Goal: Communication & Community: Ask a question

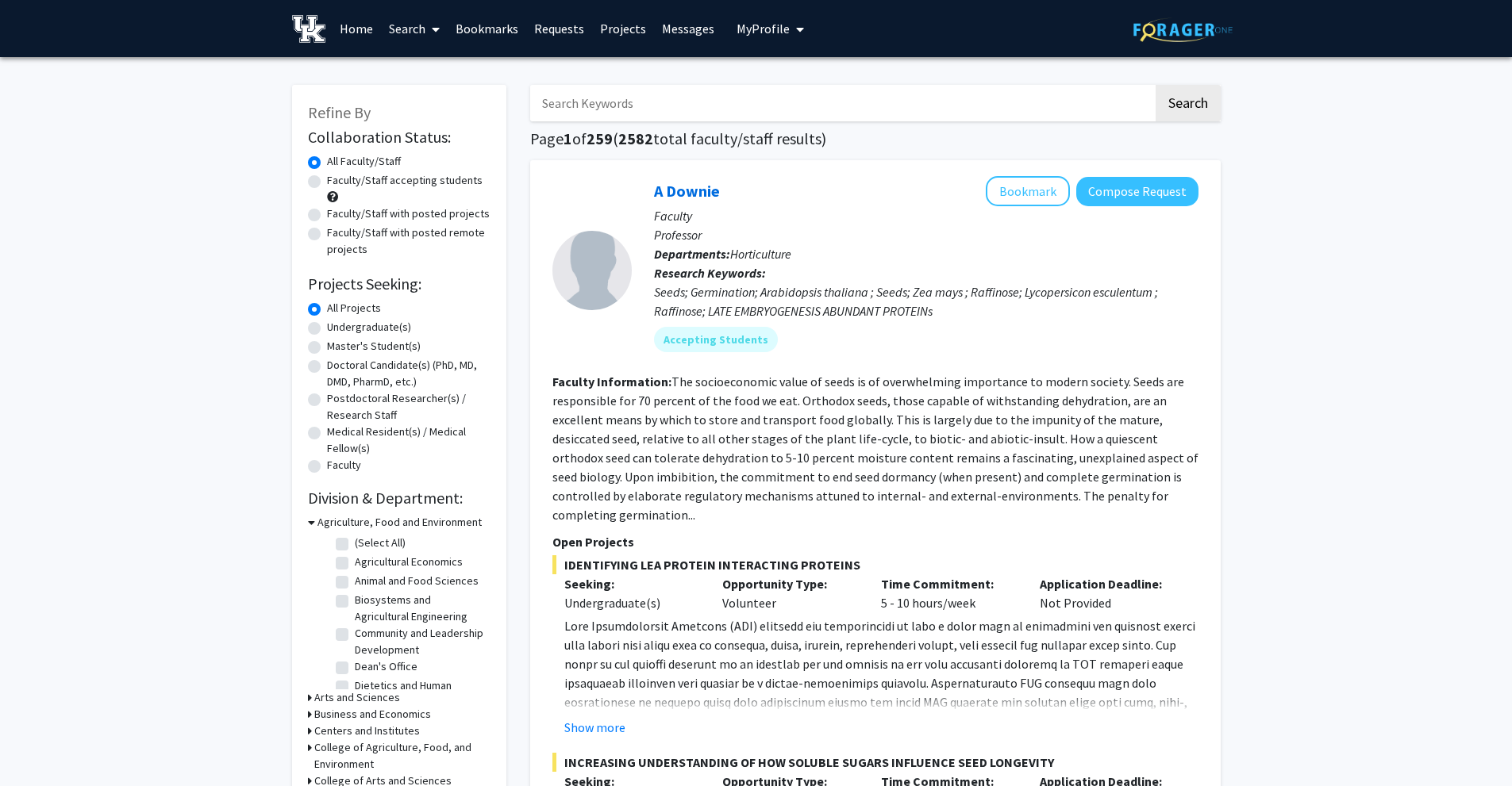
click at [692, 32] on link "Messages" at bounding box center [688, 29] width 68 height 55
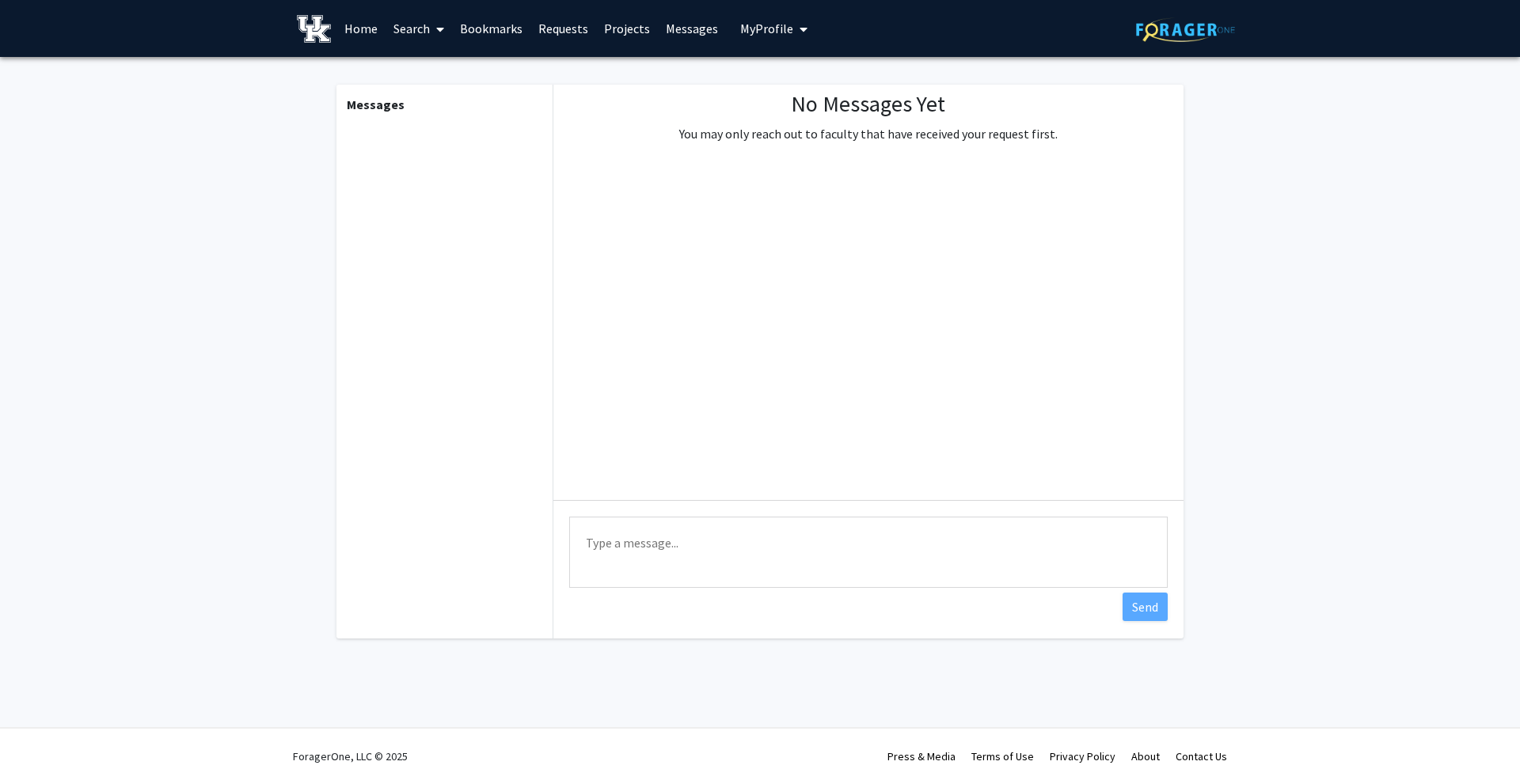
click at [748, 30] on span "My Profile" at bounding box center [767, 28] width 53 height 16
click at [557, 33] on link "Requests" at bounding box center [563, 28] width 66 height 55
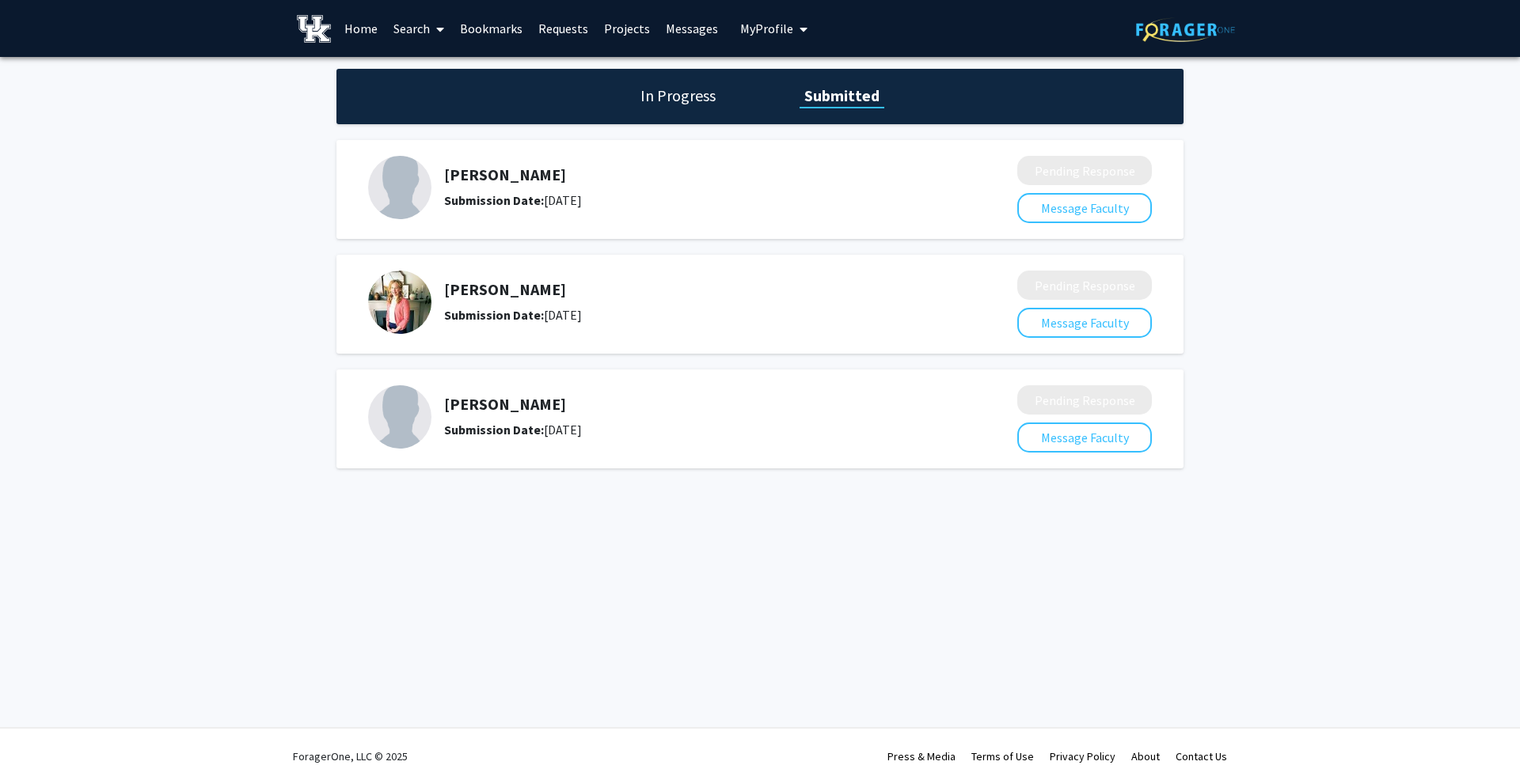
click at [660, 97] on h1 "In Progress" at bounding box center [678, 95] width 84 height 22
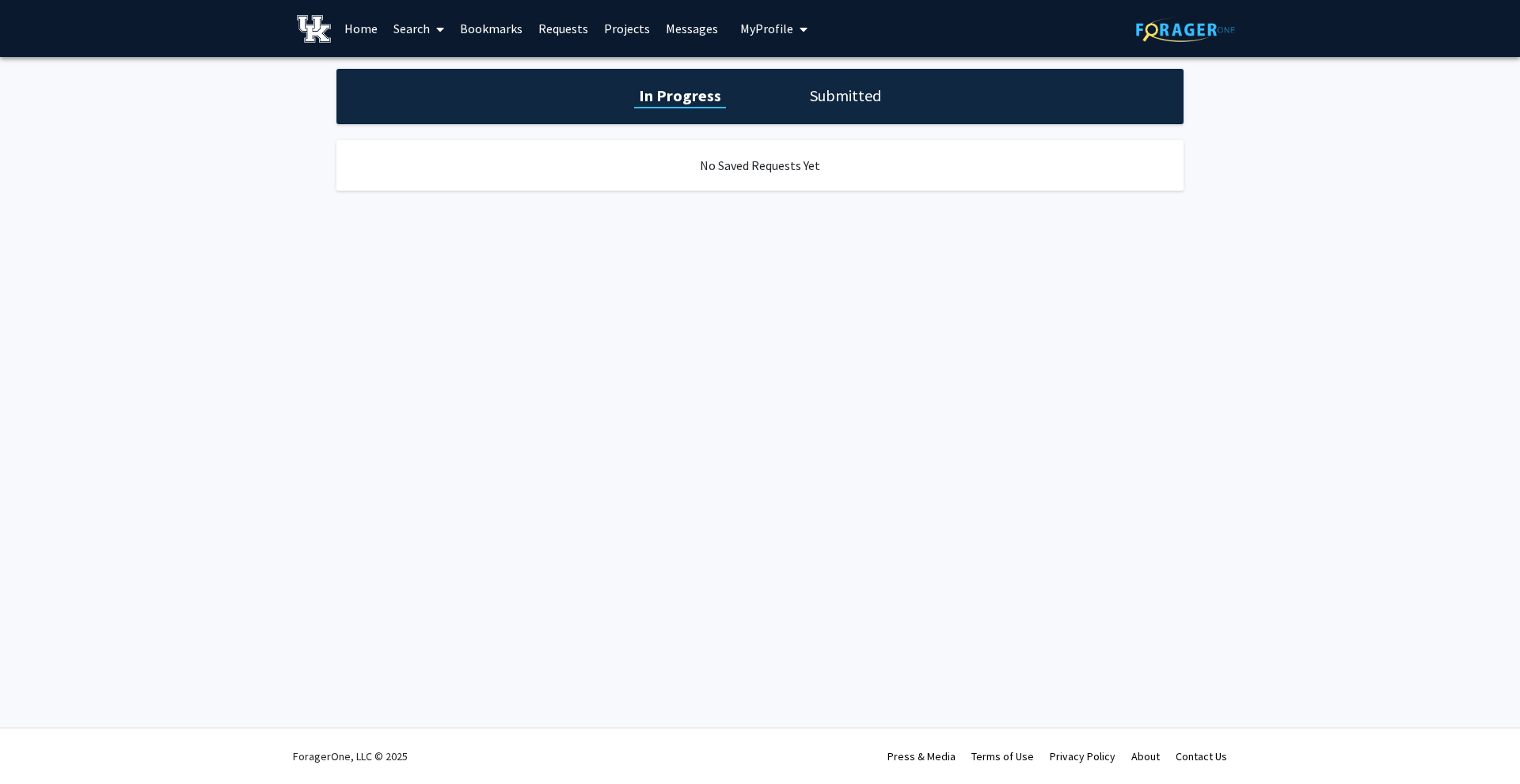
click at [825, 101] on h1 "Submitted" at bounding box center [845, 95] width 81 height 22
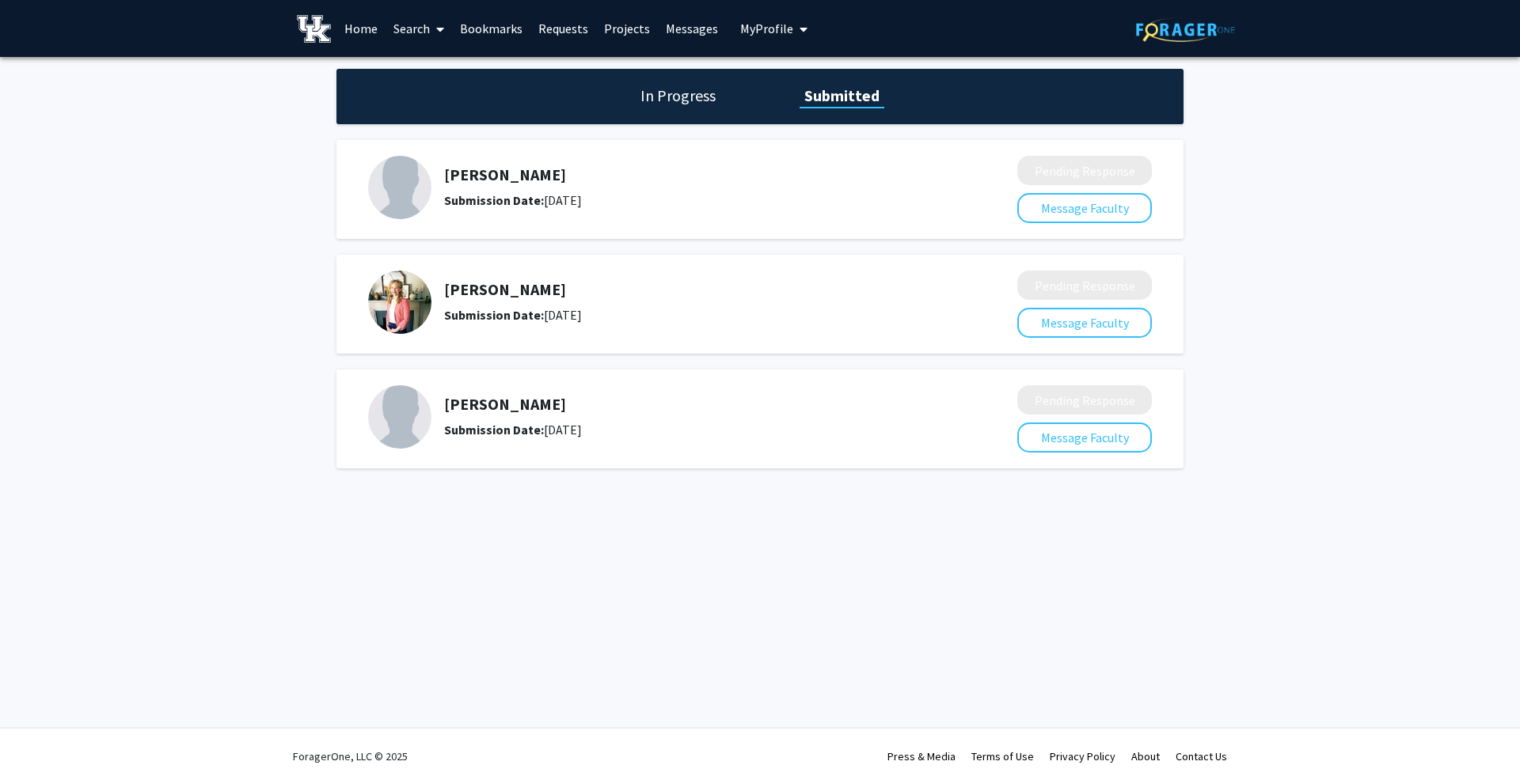
click at [458, 31] on link "Bookmarks" at bounding box center [490, 28] width 78 height 55
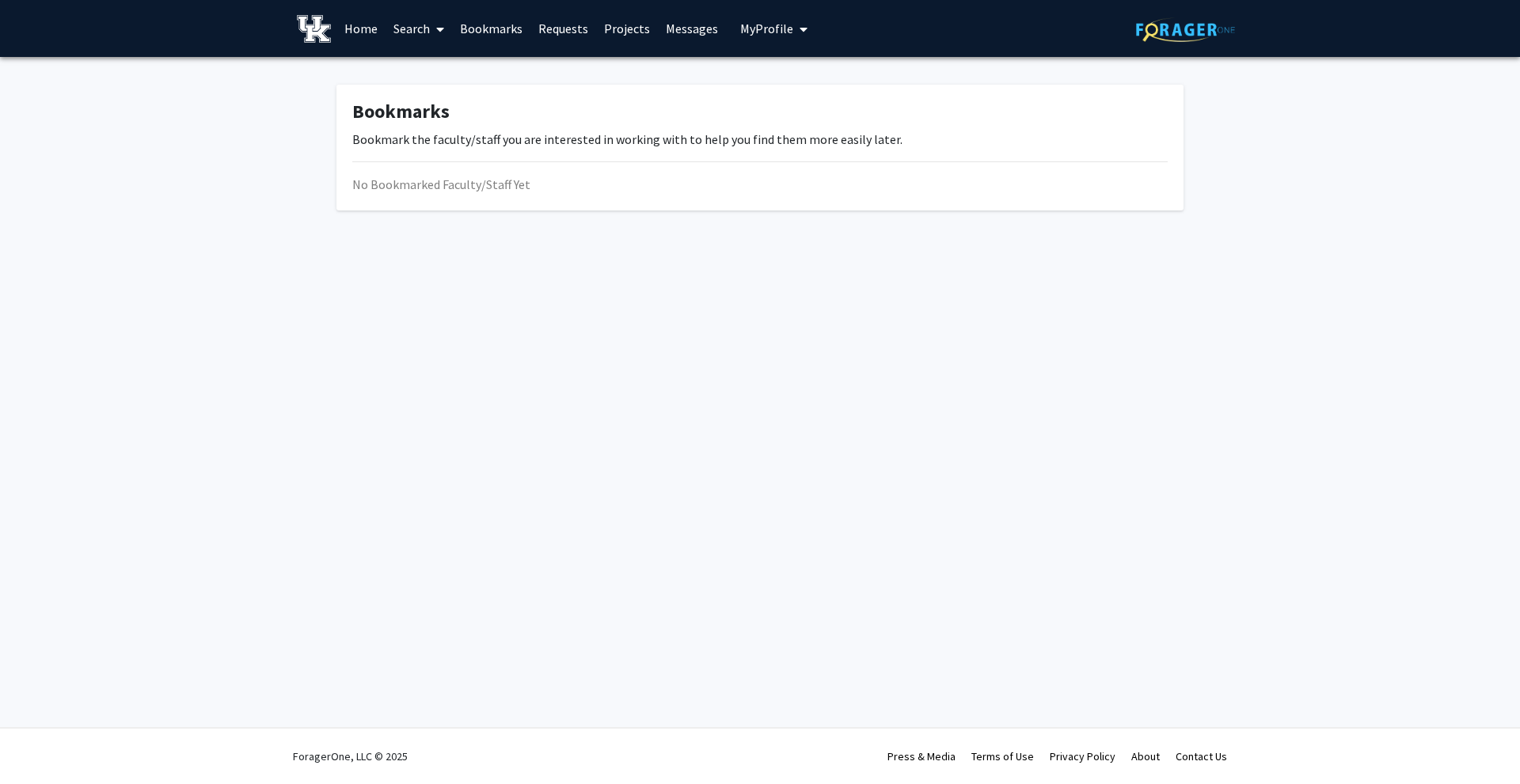
click at [426, 31] on link "Search" at bounding box center [419, 28] width 66 height 55
click at [445, 73] on span "Faculty/Staff" at bounding box center [444, 73] width 117 height 31
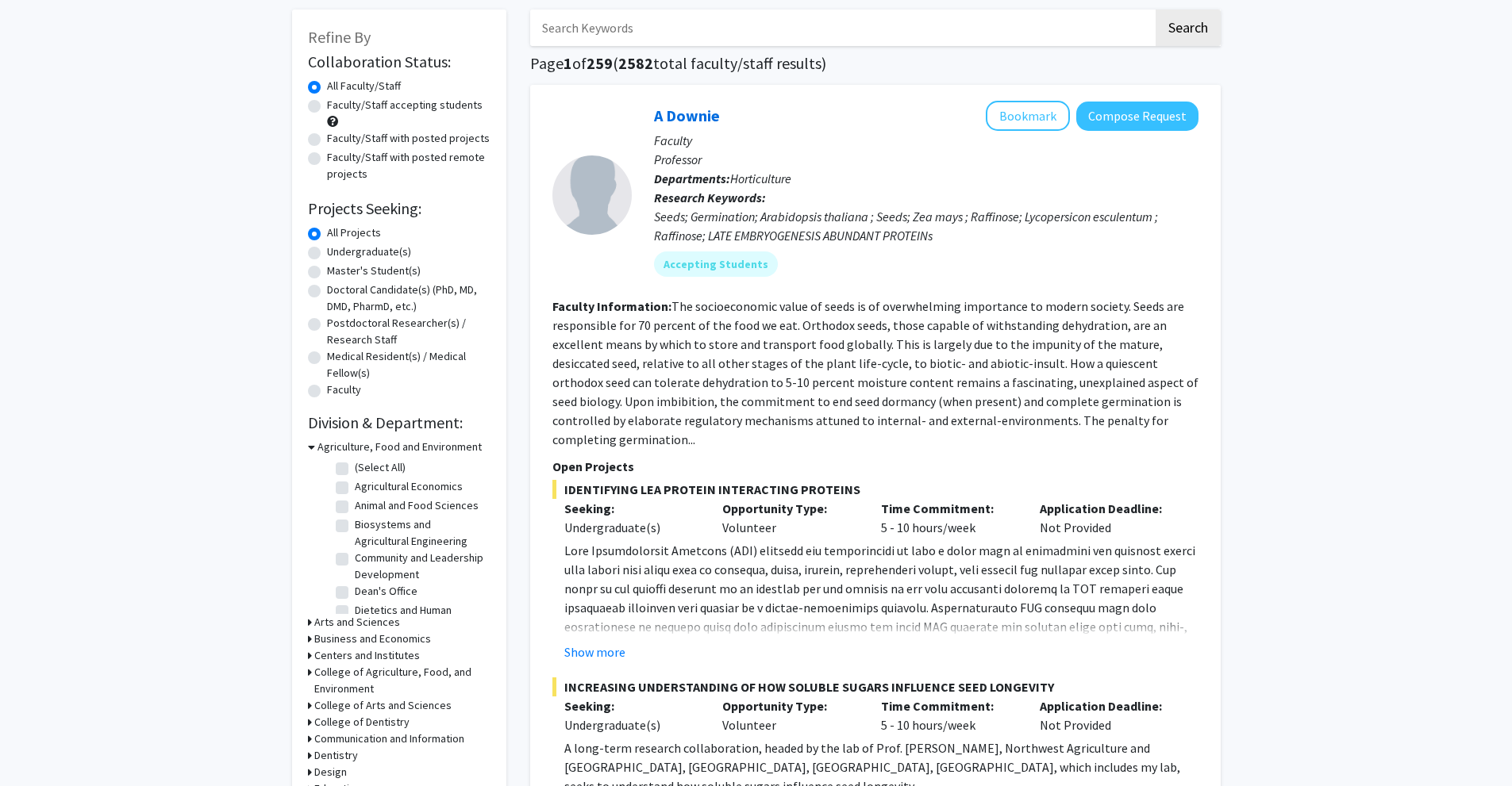
scroll to position [79, 0]
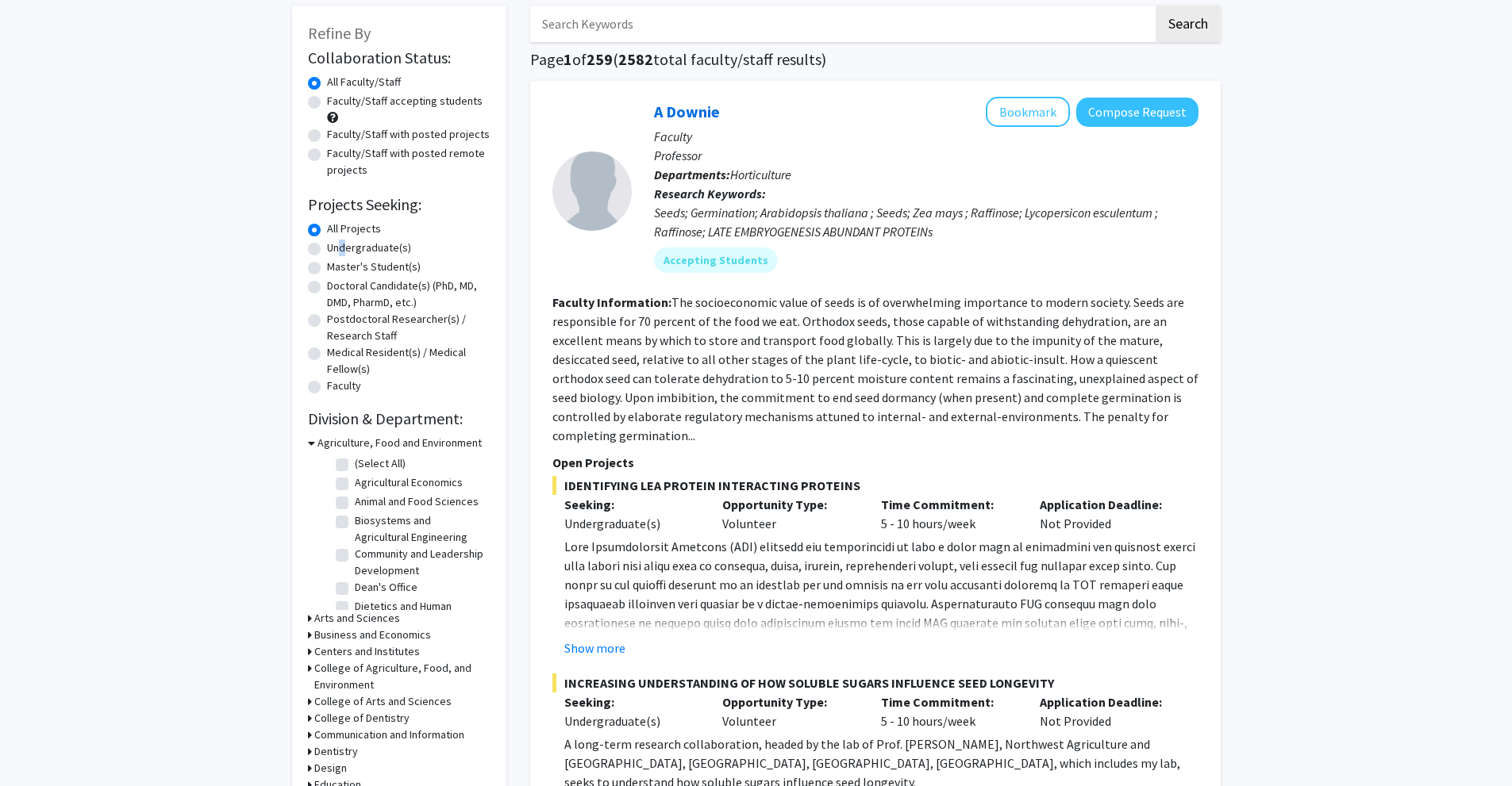
click at [336, 246] on label "Undergraduate(s)" at bounding box center [368, 248] width 84 height 17
click at [327, 246] on label "Undergraduate(s)" at bounding box center [368, 248] width 84 height 17
click at [327, 246] on input "Undergraduate(s)" at bounding box center [331, 244] width 10 height 10
radio input "true"
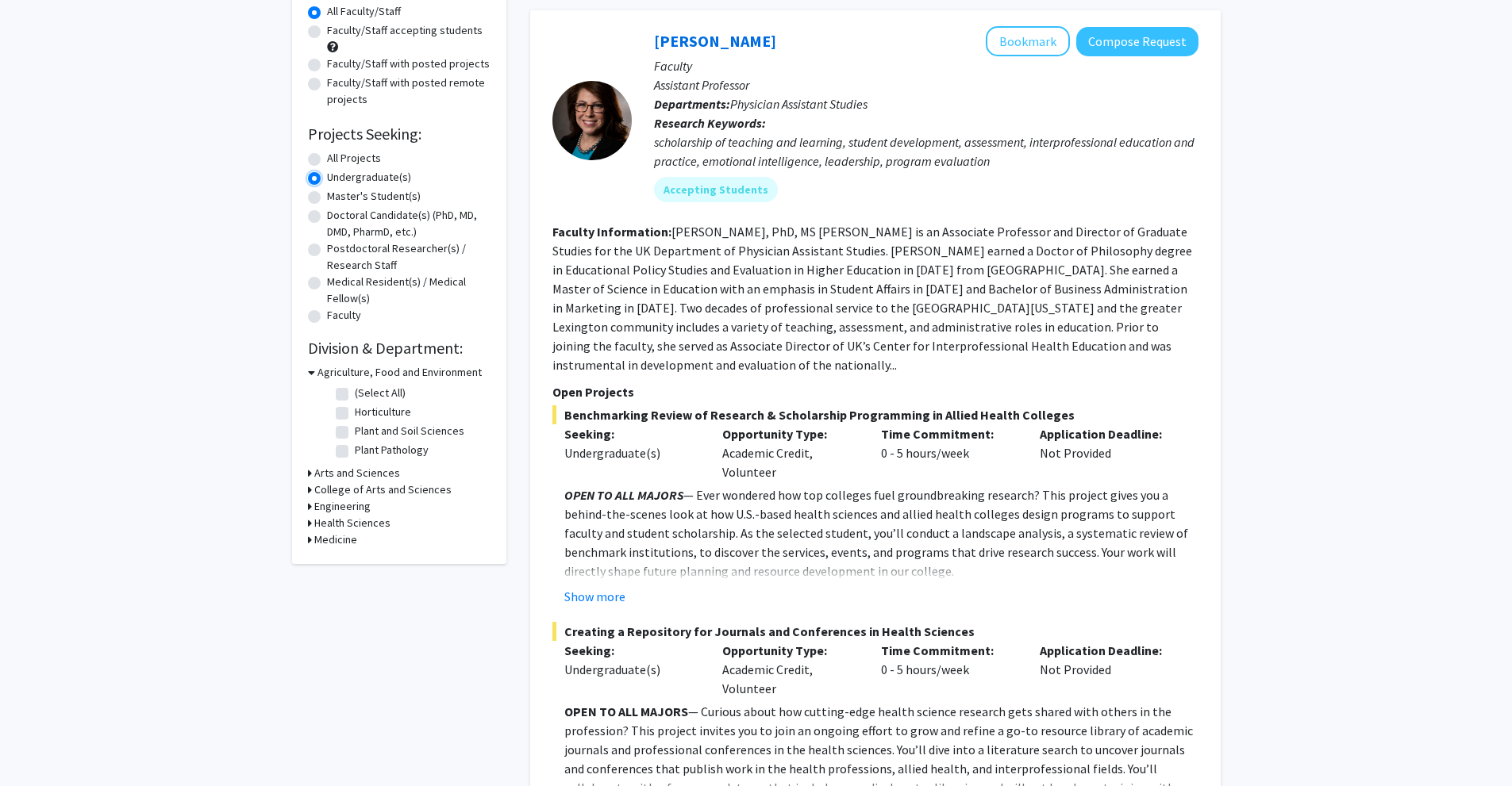
scroll to position [158, 0]
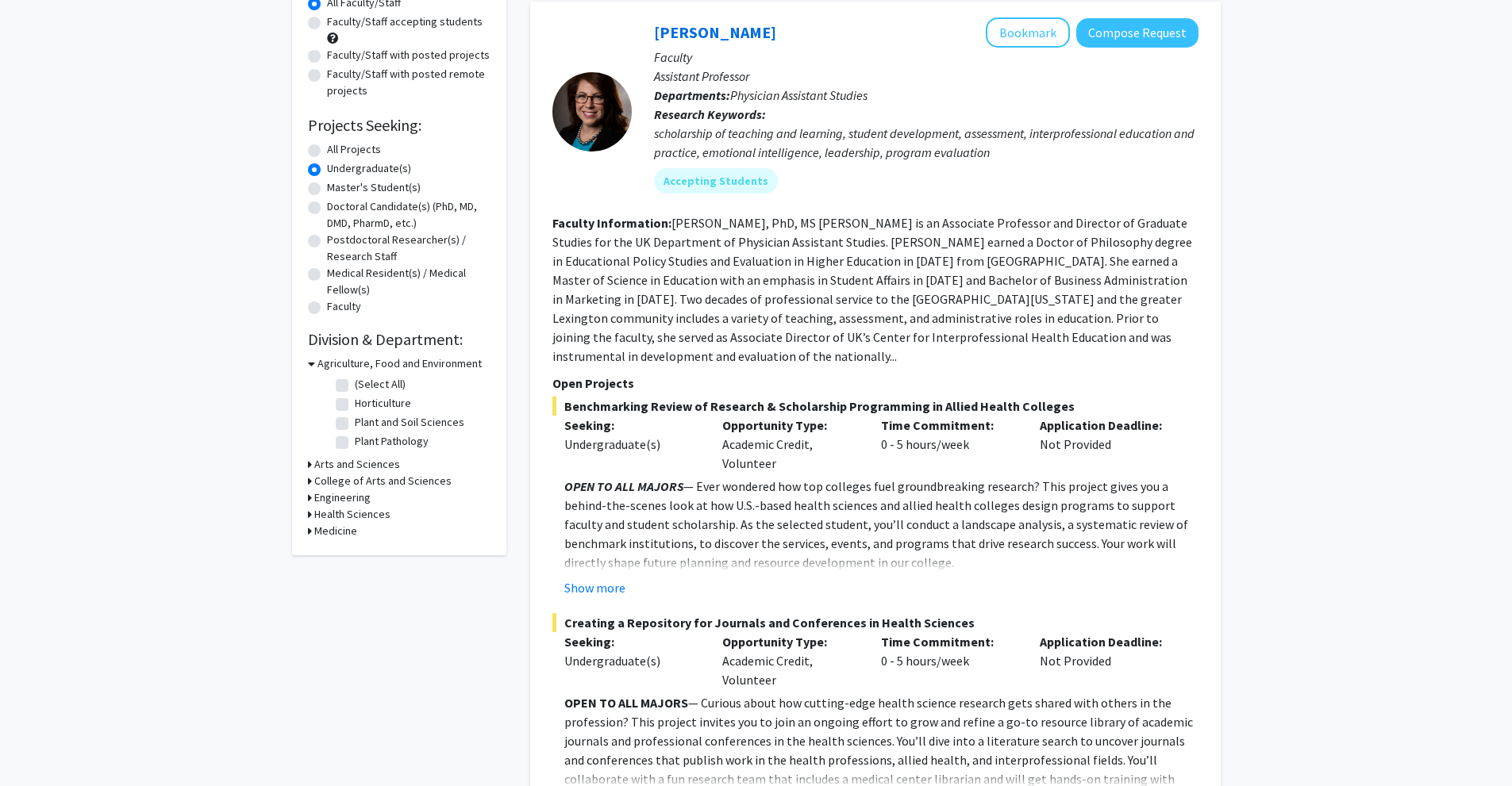
click at [356, 466] on h3 "Arts and Sciences" at bounding box center [356, 464] width 86 height 17
click at [355, 502] on label "Biology" at bounding box center [372, 504] width 36 height 17
click at [355, 502] on input "Biology" at bounding box center [359, 501] width 10 height 10
checkbox input "true"
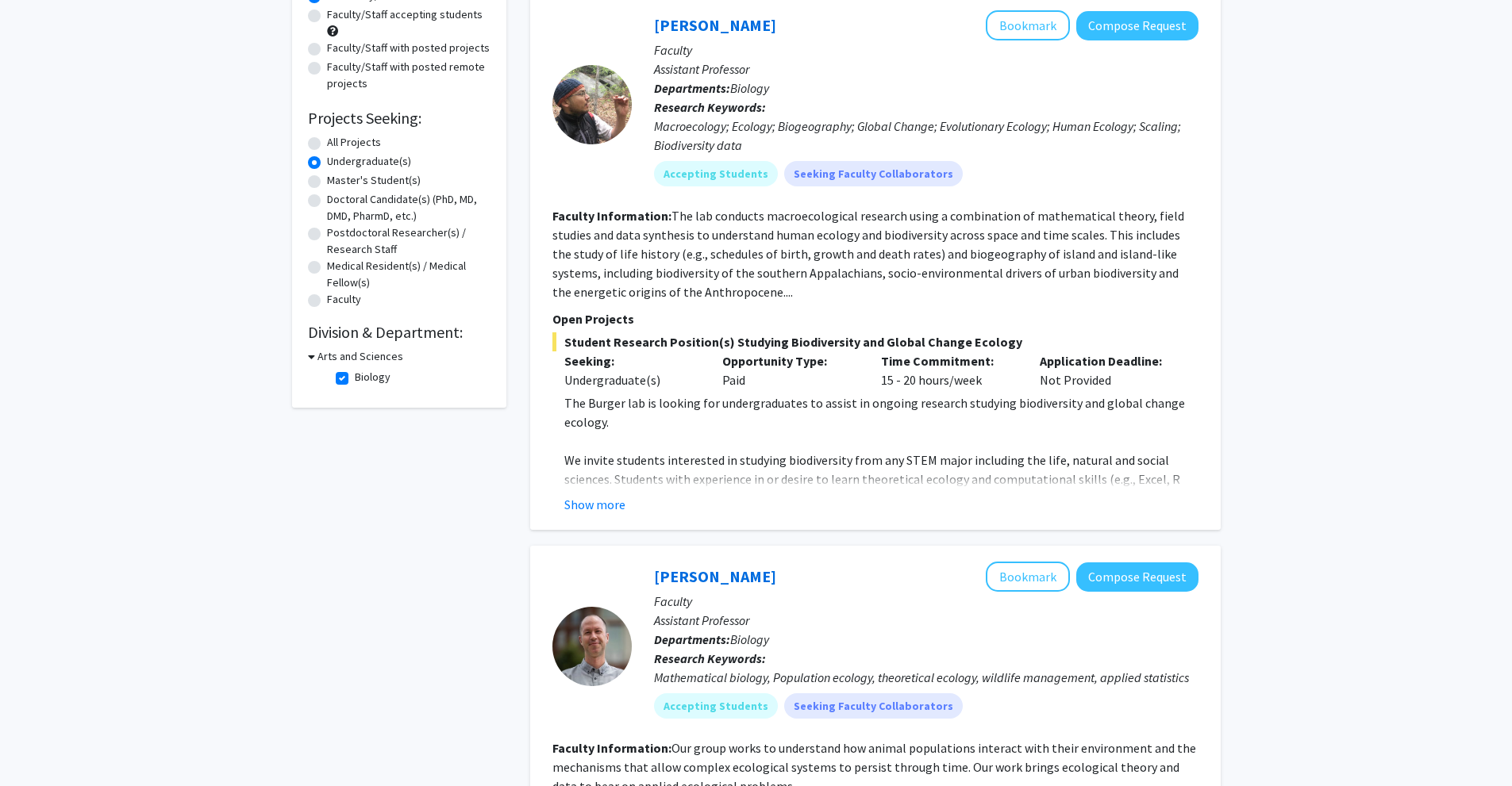
scroll to position [157, 0]
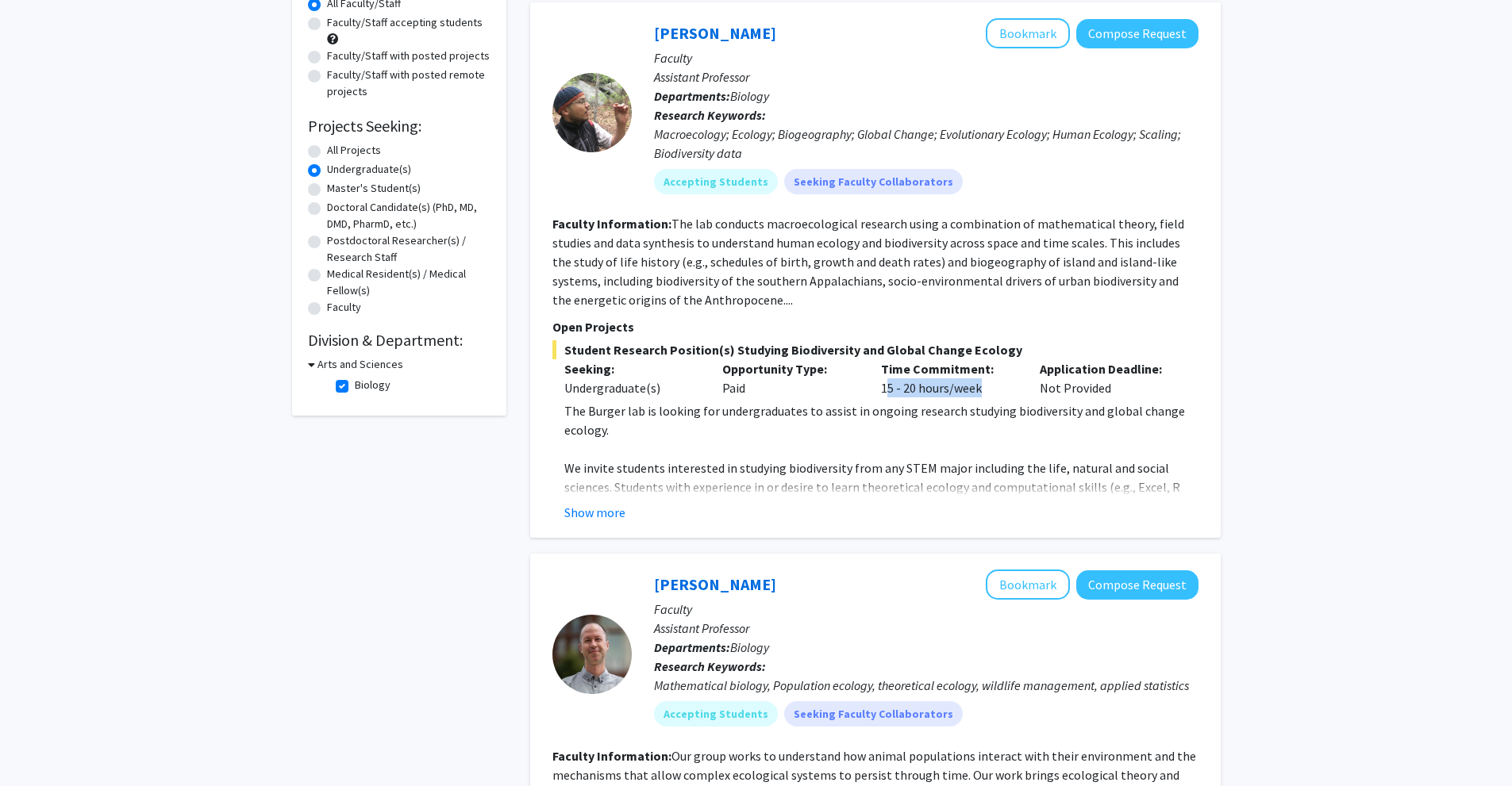
drag, startPoint x: 882, startPoint y: 389, endPoint x: 974, endPoint y: 387, distance: 92.0
click at [974, 387] on div "Time Commitment: 15 - 20 hours/week" at bounding box center [948, 377] width 158 height 38
click at [992, 387] on div "Time Commitment: 15 - 20 hours/week" at bounding box center [948, 377] width 158 height 38
click at [599, 508] on button "Show more" at bounding box center [595, 512] width 61 height 19
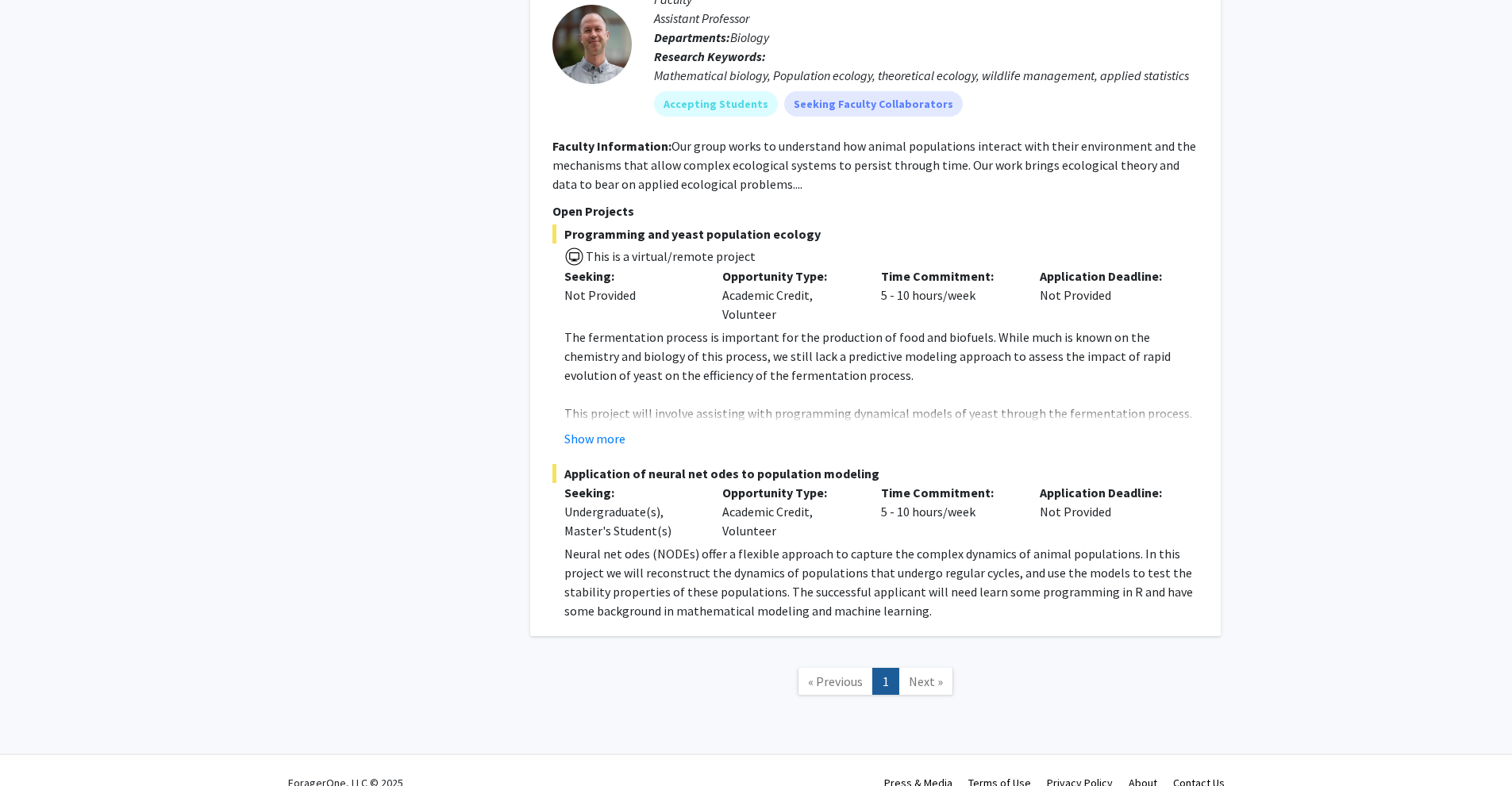
scroll to position [944, 0]
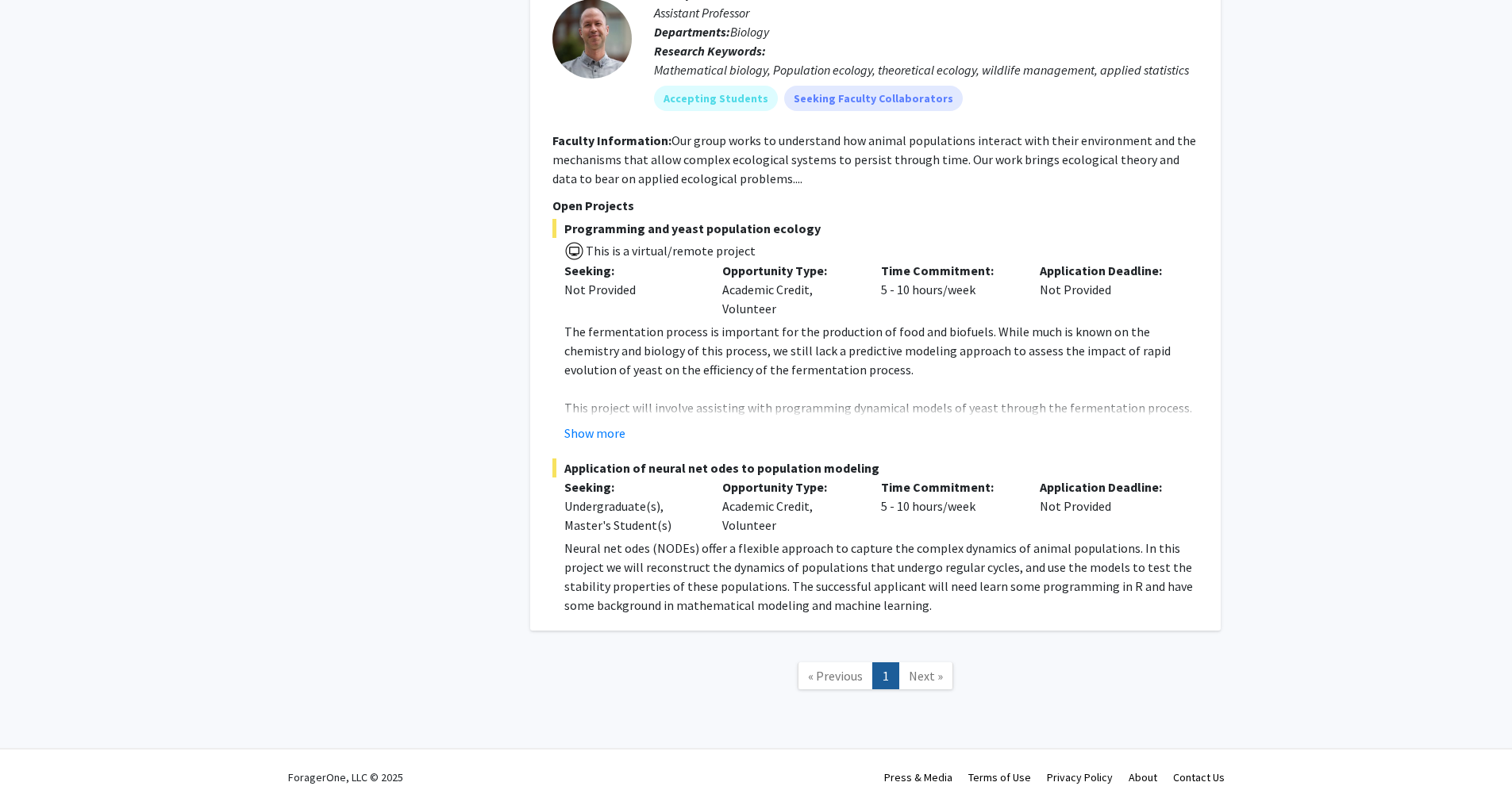
click at [922, 668] on span "Next »" at bounding box center [925, 676] width 34 height 16
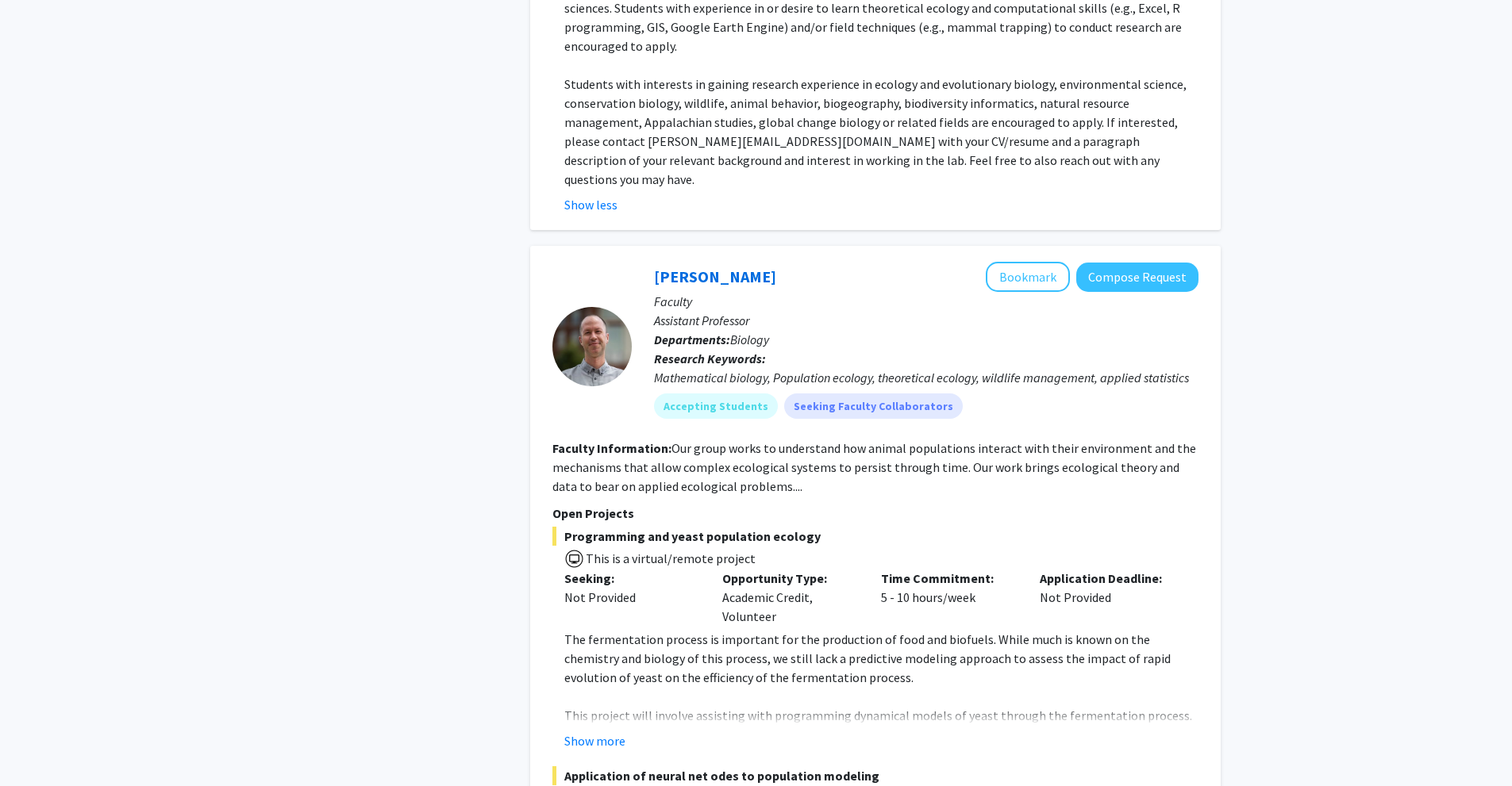
scroll to position [634, 0]
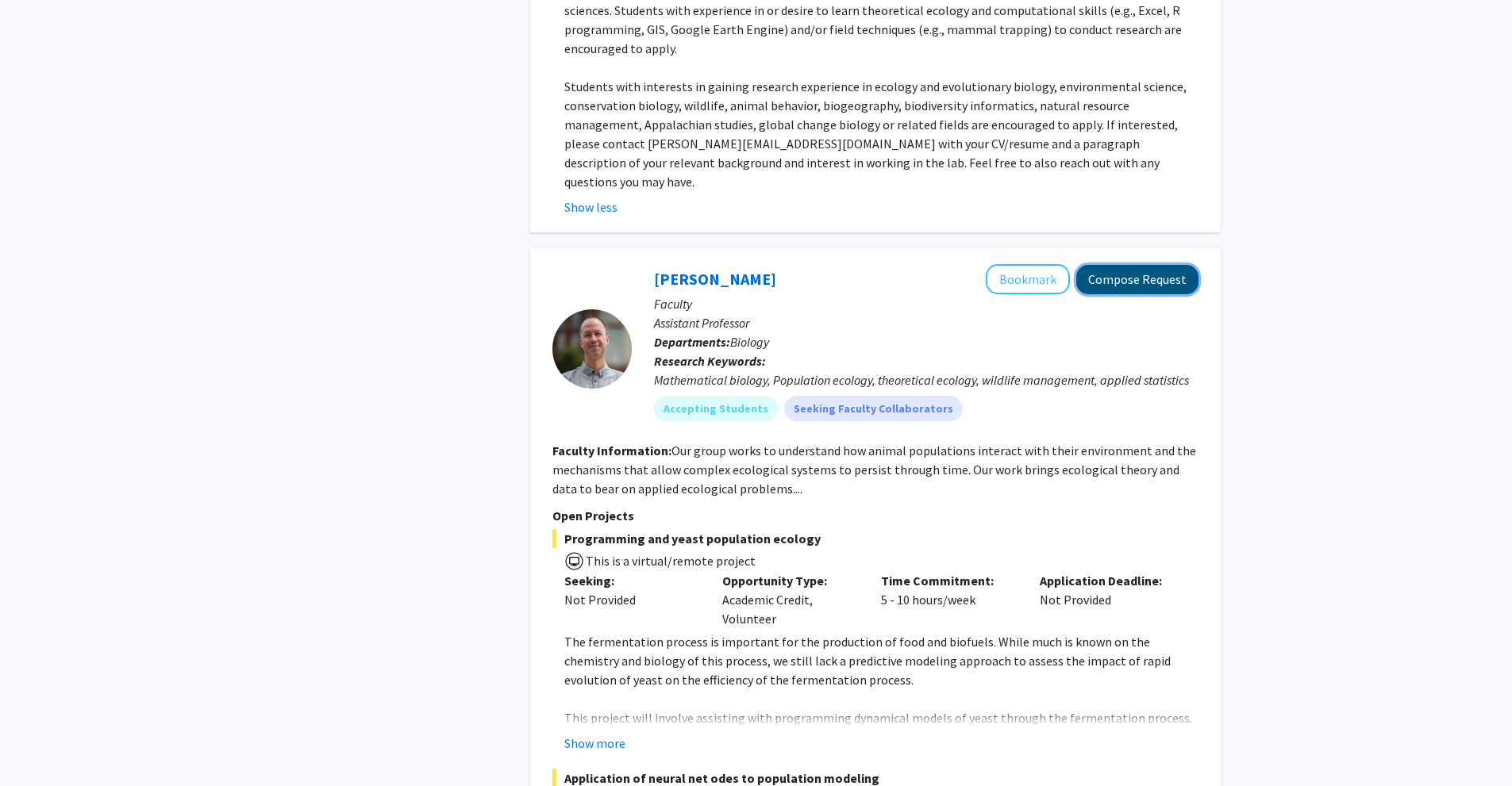
click at [1117, 265] on button "Compose Request" at bounding box center [1137, 280] width 122 height 29
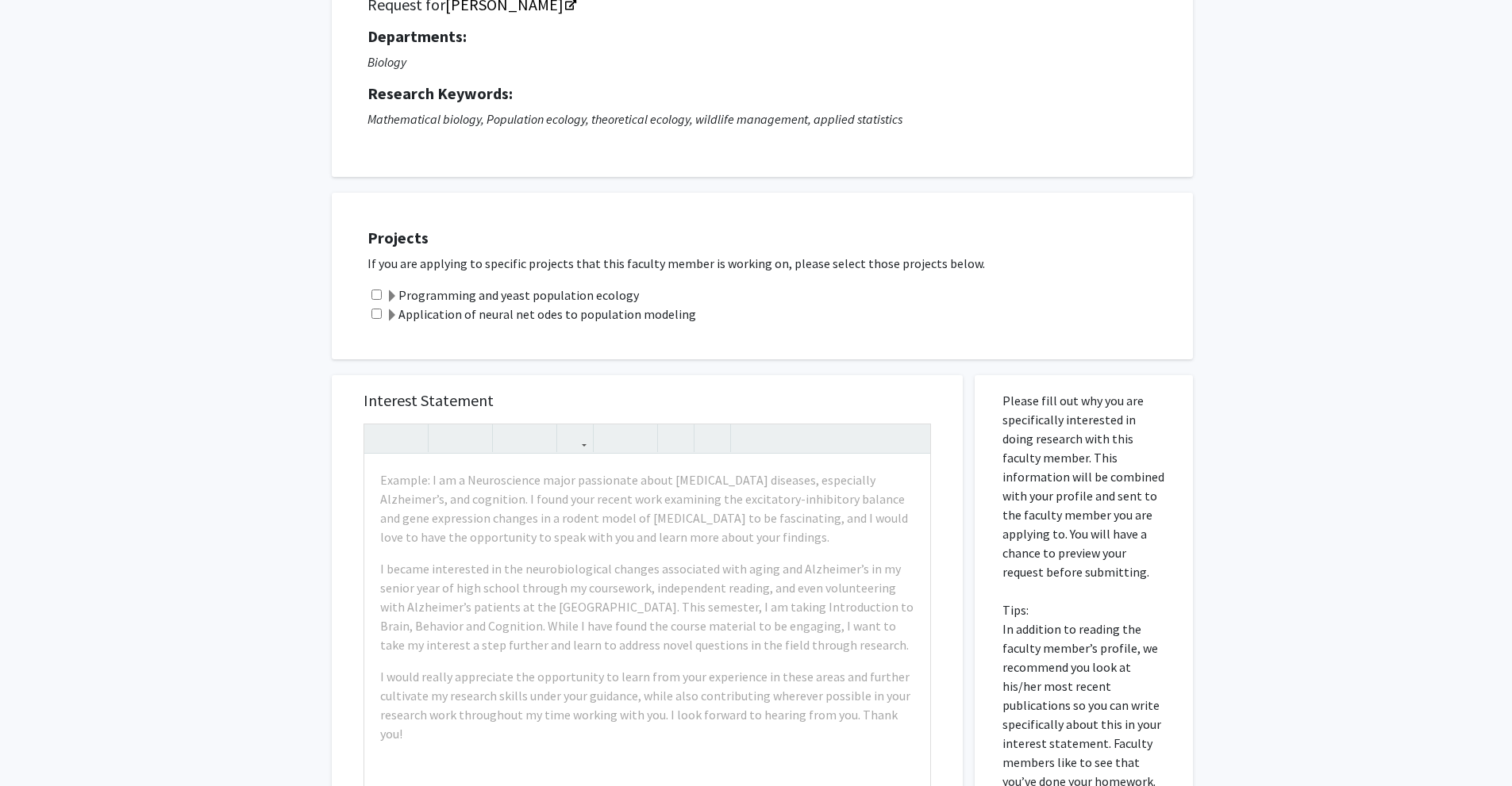
scroll to position [158, 0]
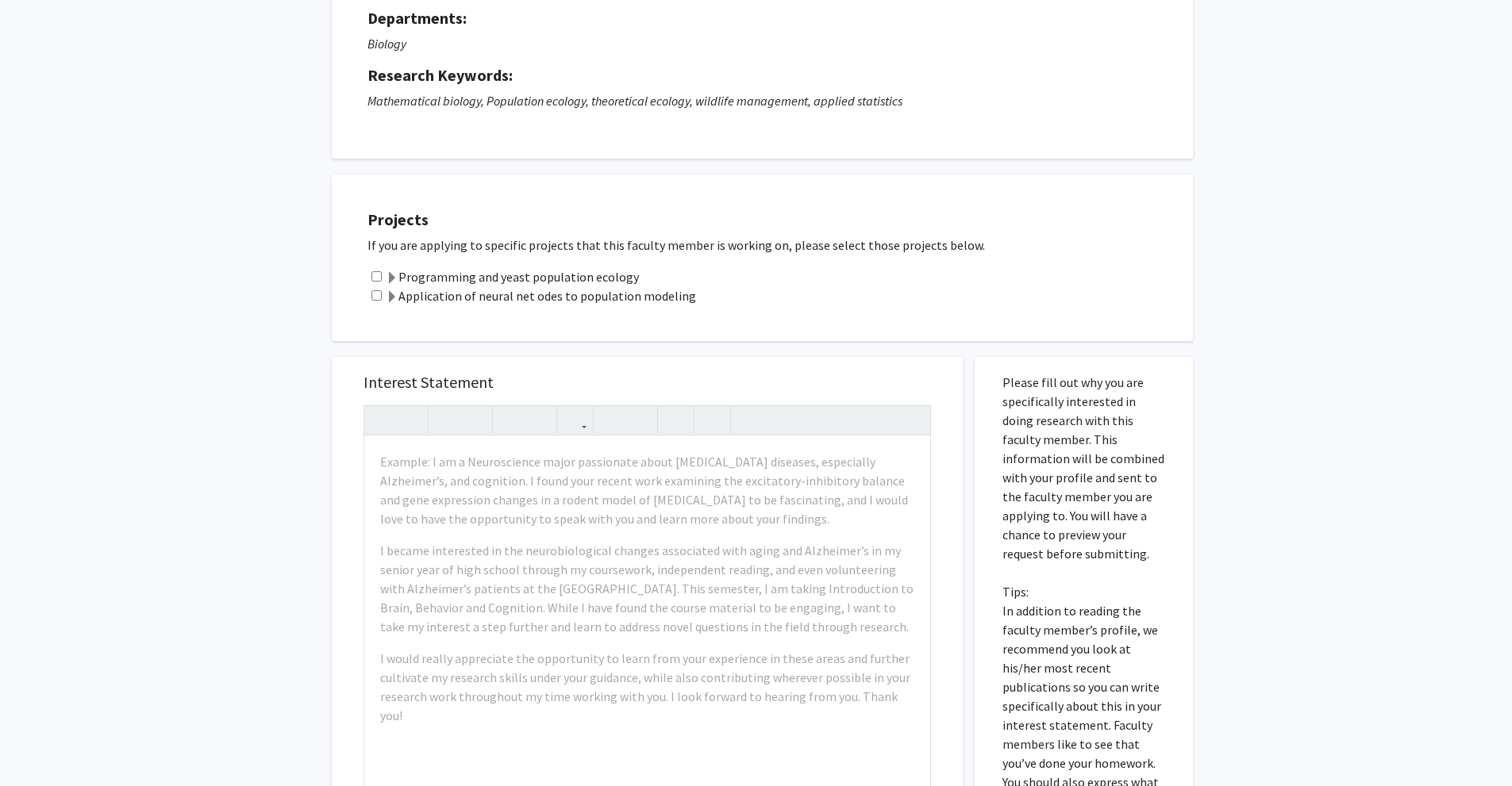
click at [379, 278] on input "checkbox" at bounding box center [376, 276] width 10 height 10
checkbox input "true"
click at [382, 297] on div "Application of neural net odes to population modeling" at bounding box center [772, 295] width 809 height 19
click at [379, 295] on input "checkbox" at bounding box center [376, 295] width 10 height 10
checkbox input "true"
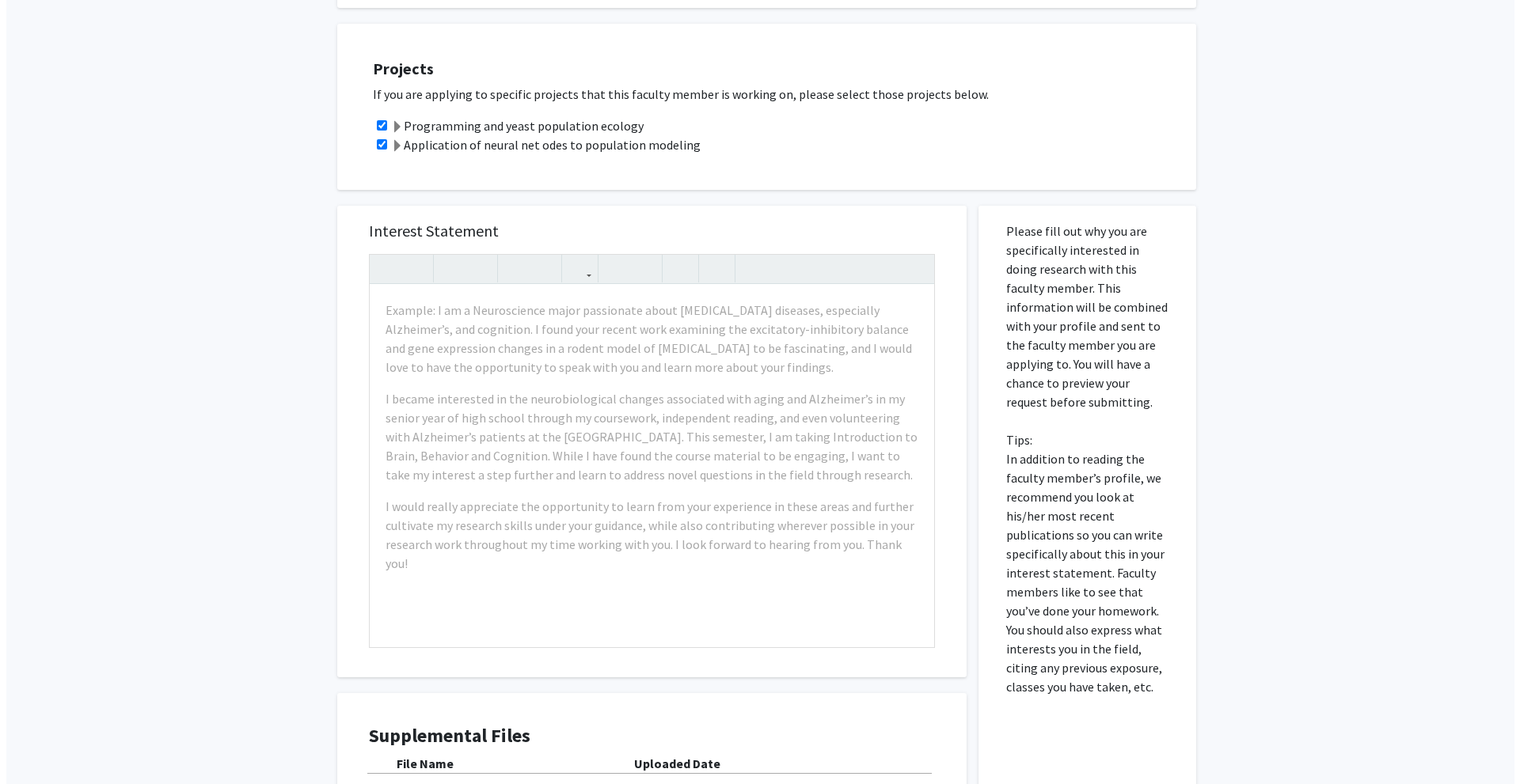
scroll to position [0, 0]
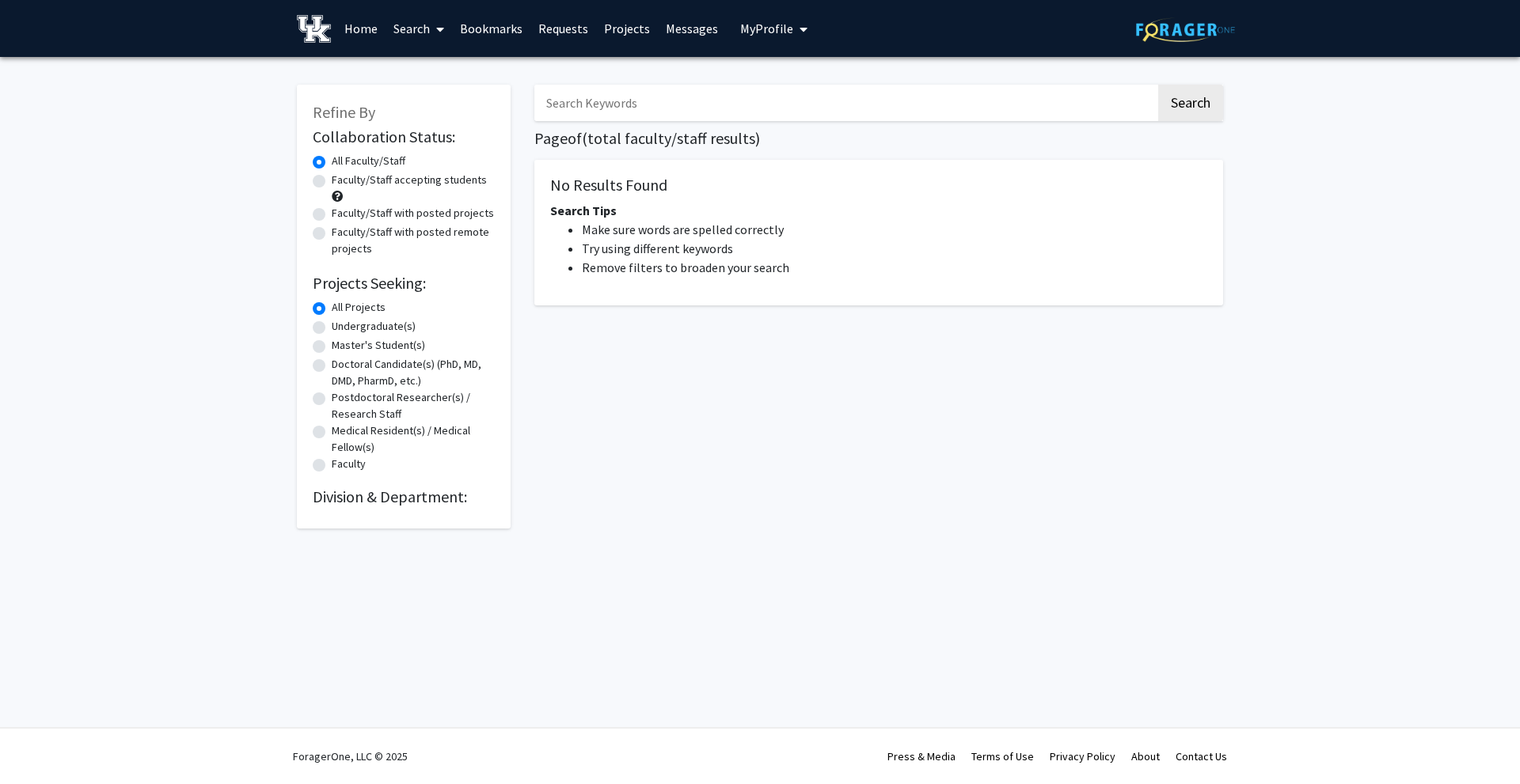
drag, startPoint x: 600, startPoint y: 232, endPoint x: 559, endPoint y: 235, distance: 41.1
click at [419, 31] on link "Search" at bounding box center [419, 28] width 66 height 55
click at [437, 71] on span "Faculty/Staff" at bounding box center [444, 73] width 117 height 31
click at [426, 32] on link "Search" at bounding box center [419, 28] width 66 height 55
click at [442, 73] on span "Faculty/Staff" at bounding box center [444, 73] width 117 height 31
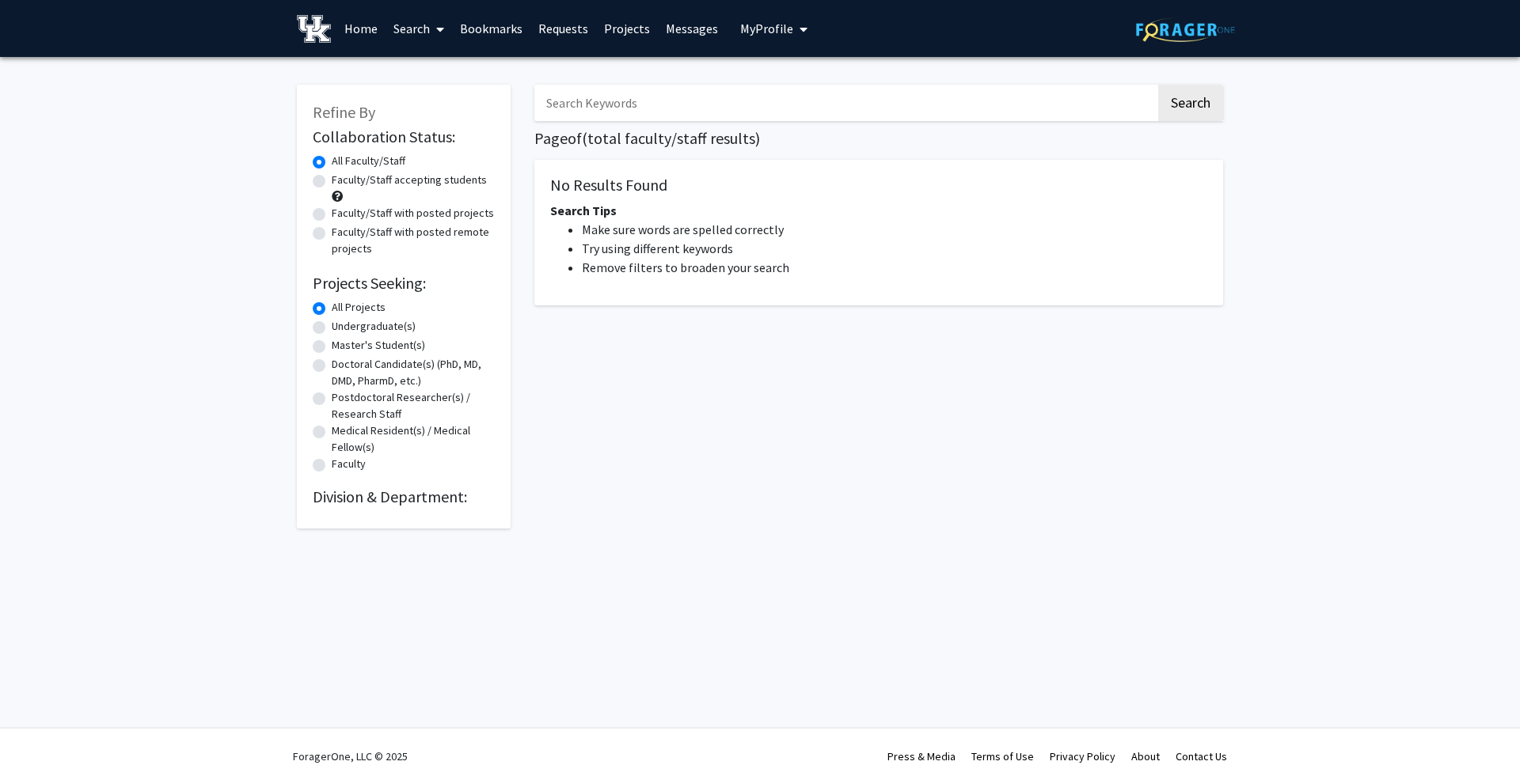
click at [354, 335] on div "Undergraduate(s)" at bounding box center [403, 327] width 182 height 19
click at [332, 330] on label "Undergraduate(s)" at bounding box center [373, 326] width 84 height 17
click at [332, 329] on input "Undergraduate(s)" at bounding box center [336, 322] width 10 height 10
radio input "true"
click at [325, 183] on div "Faculty/Staff accepting students" at bounding box center [403, 188] width 182 height 33
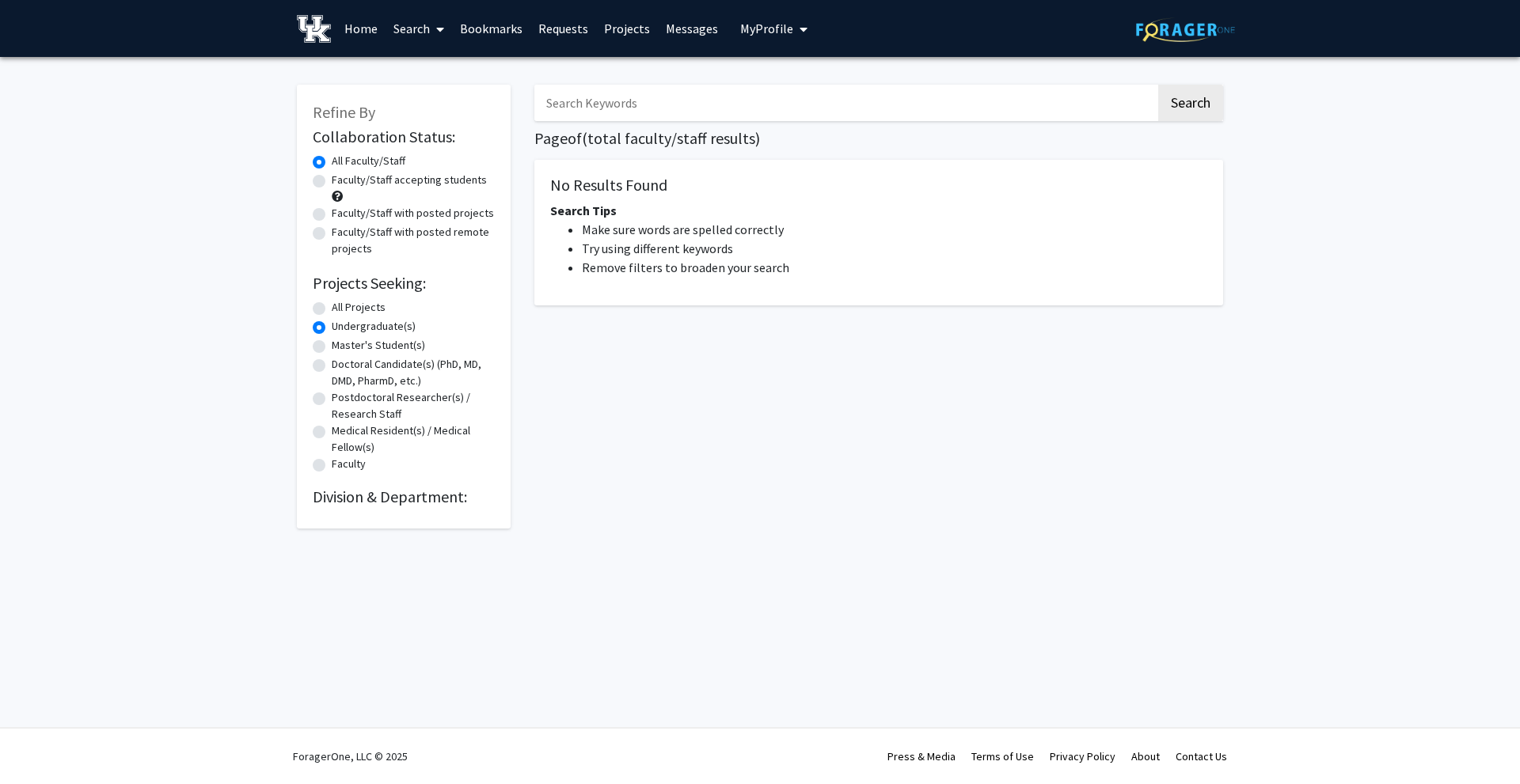
click at [332, 181] on label "Faculty/Staff accepting students" at bounding box center [409, 180] width 155 height 17
click at [332, 181] on input "Faculty/Staff accepting students" at bounding box center [336, 176] width 10 height 10
radio input "true"
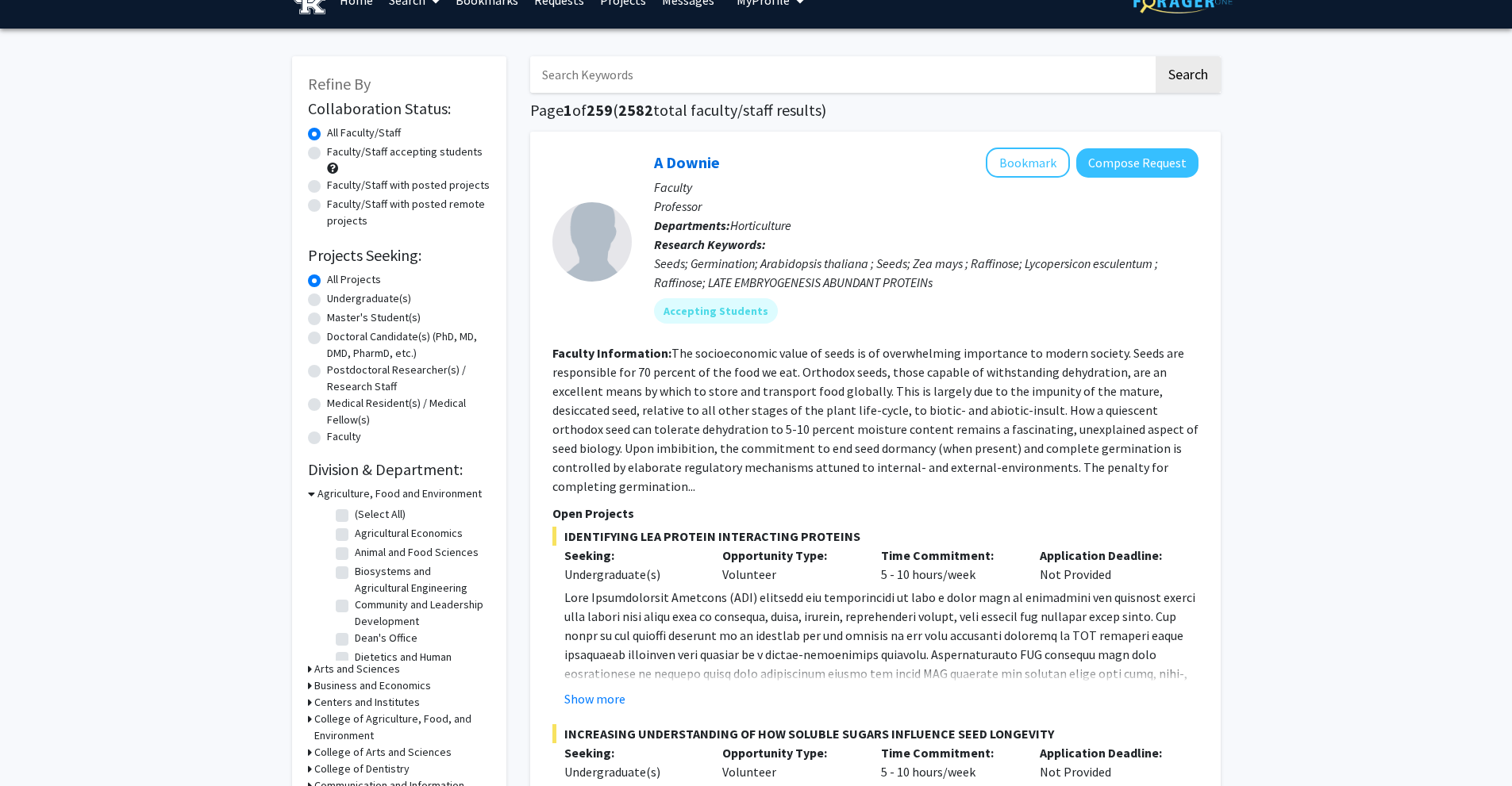
scroll to position [79, 0]
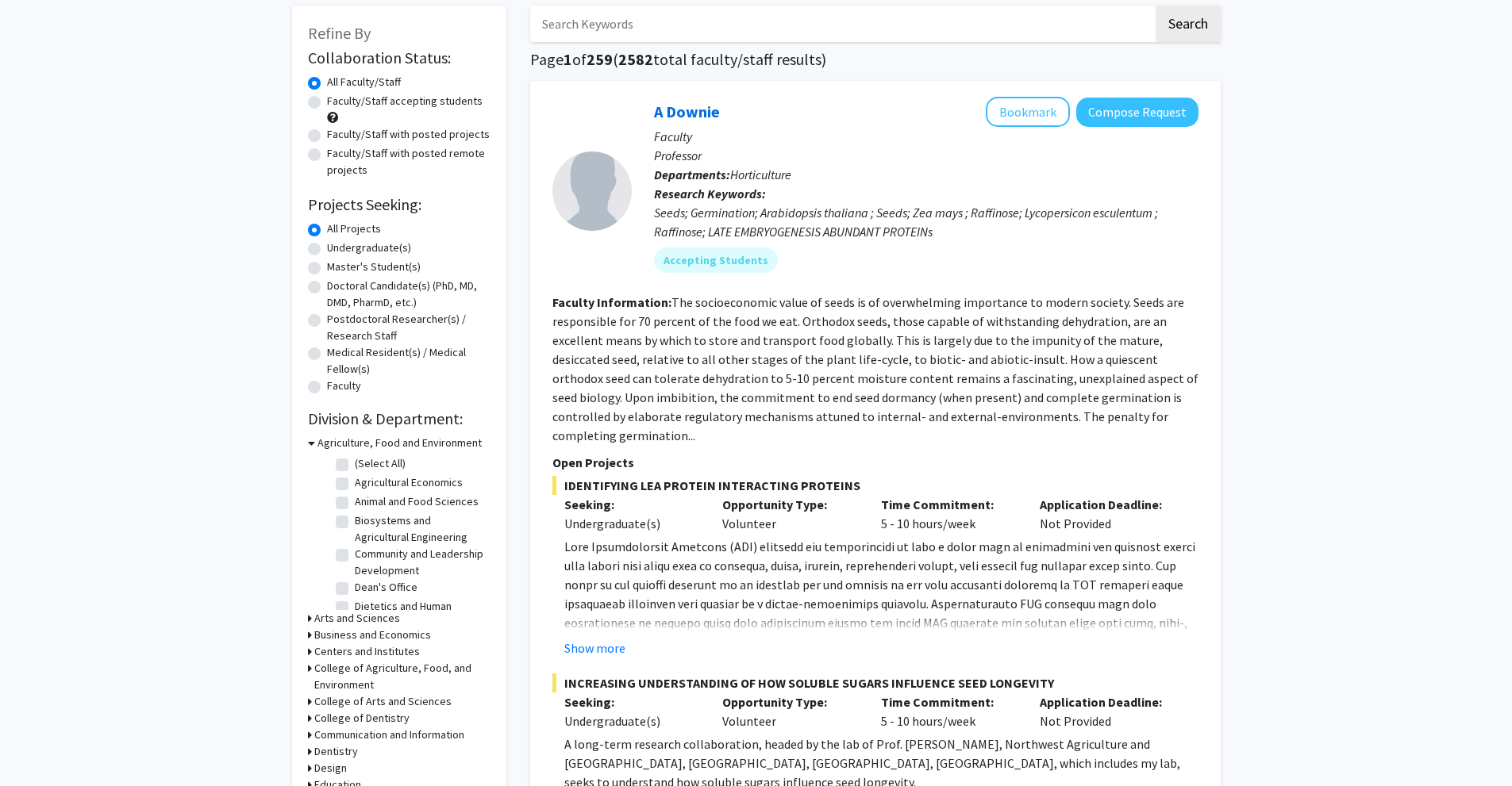
click at [327, 245] on label "Undergraduate(s)" at bounding box center [368, 248] width 84 height 17
click at [327, 245] on input "Undergraduate(s)" at bounding box center [331, 244] width 10 height 10
radio input "true"
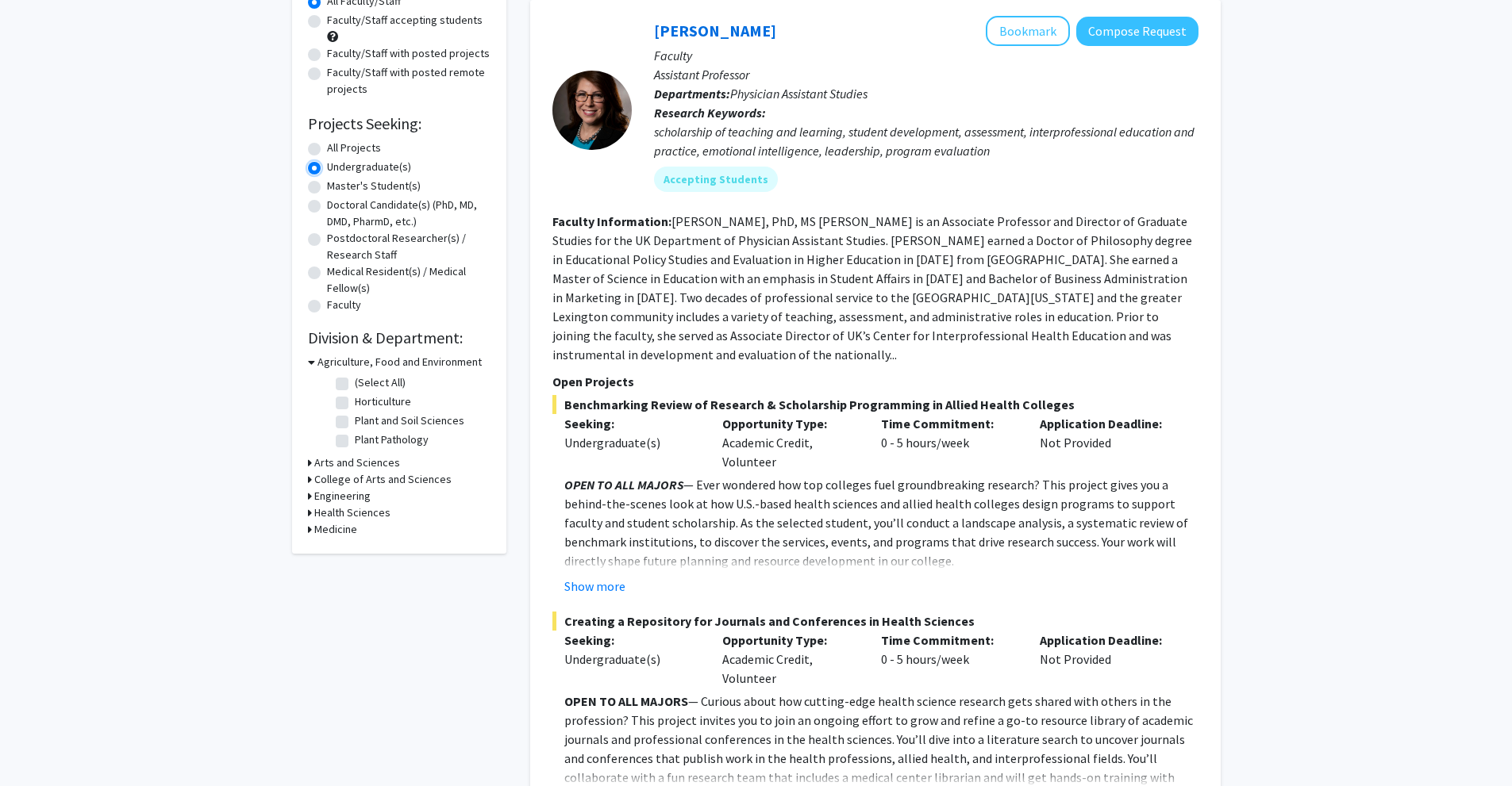
scroll to position [238, 0]
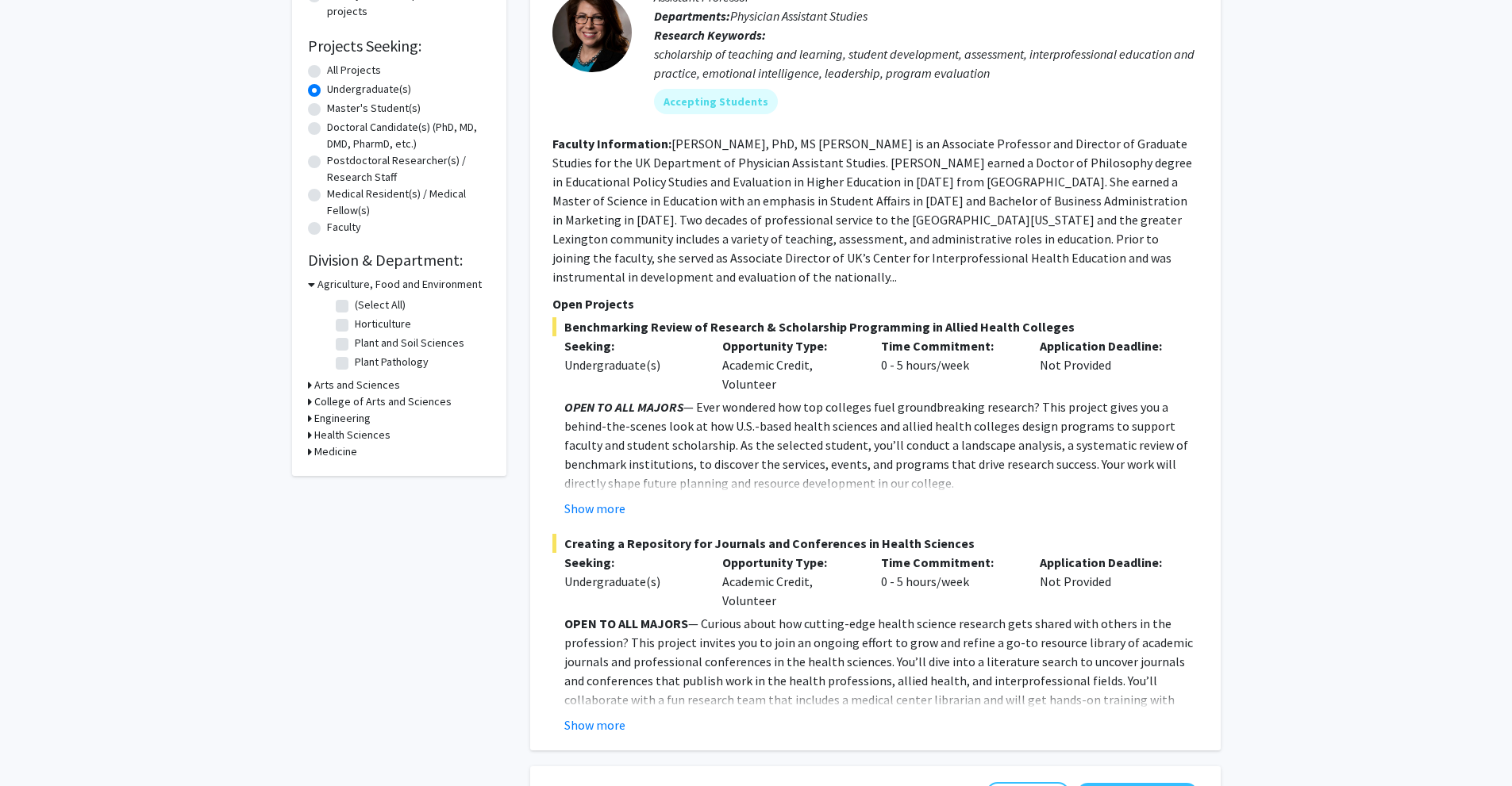
click at [330, 399] on h3 "College of Arts and Sciences" at bounding box center [382, 401] width 137 height 17
click at [355, 425] on label "Biology" at bounding box center [372, 422] width 36 height 17
click at [355, 424] on input "Biology" at bounding box center [359, 419] width 10 height 10
checkbox input "true"
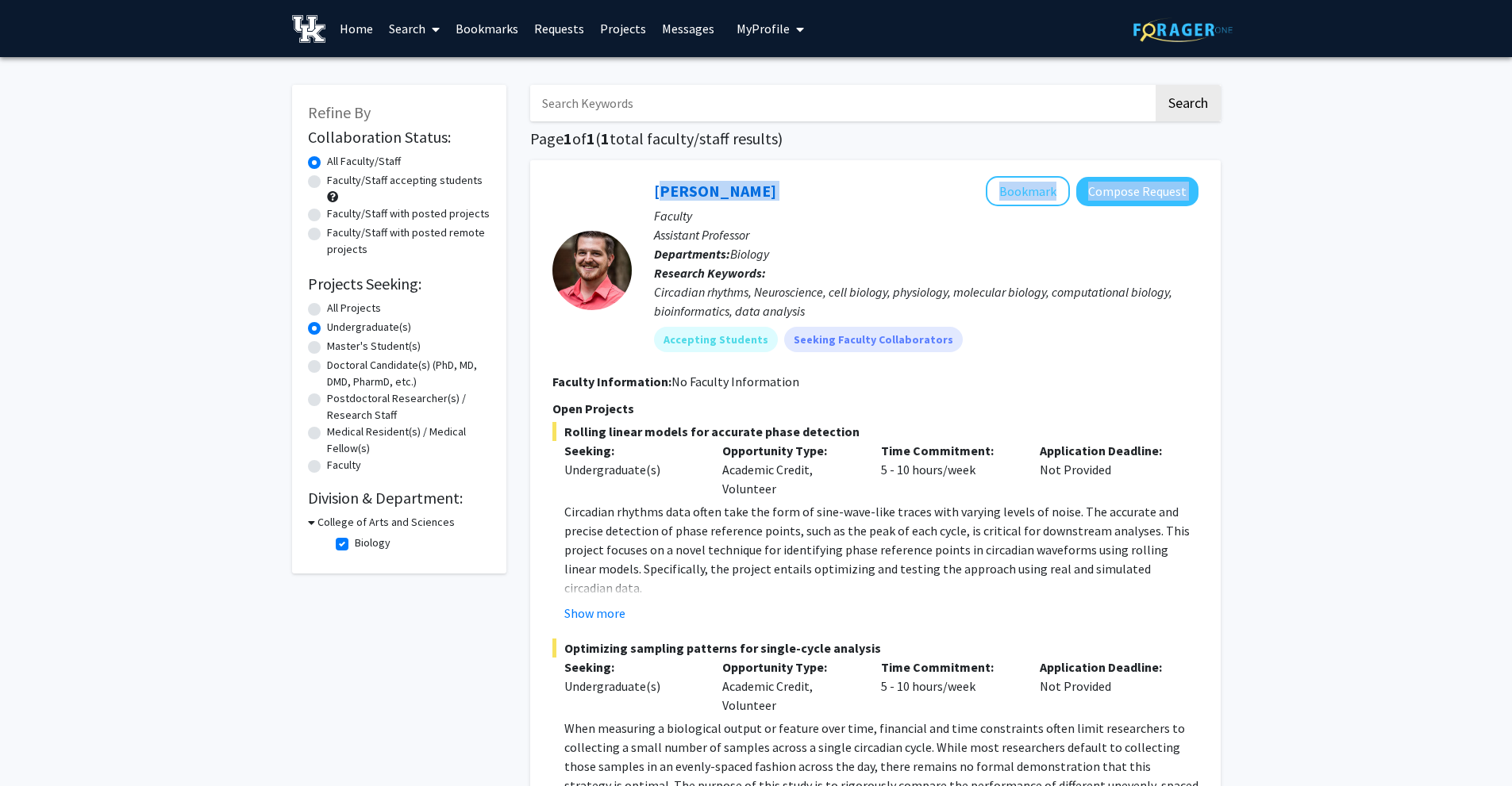
drag, startPoint x: 651, startPoint y: 191, endPoint x: 812, endPoint y: 191, distance: 161.0
click at [812, 191] on div "[PERSON_NAME] Bookmark Compose Request Faculty Assistant Professor Departments:…" at bounding box center [914, 270] width 566 height 188
click at [812, 191] on div "[PERSON_NAME] Bookmark Compose Request" at bounding box center [925, 191] width 544 height 30
drag, startPoint x: 812, startPoint y: 191, endPoint x: 697, endPoint y: 191, distance: 115.0
click at [697, 191] on div "[PERSON_NAME] Bookmark Compose Request" at bounding box center [925, 191] width 544 height 30
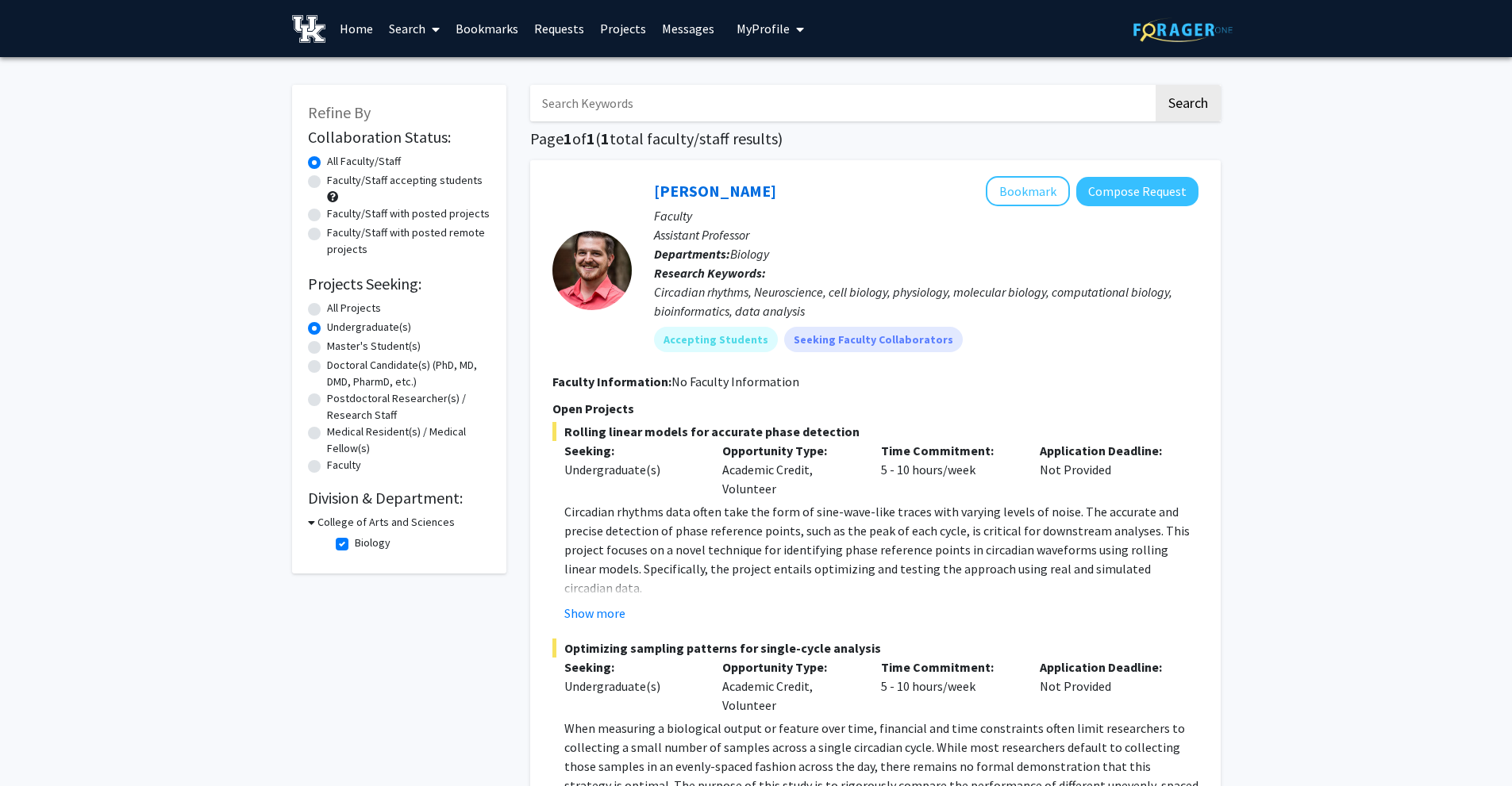
click at [849, 235] on p "Assistant Professor" at bounding box center [925, 235] width 544 height 19
drag, startPoint x: 647, startPoint y: 190, endPoint x: 795, endPoint y: 196, distance: 148.1
click at [795, 196] on div "[PERSON_NAME] Bookmark Compose Request Faculty Assistant Professor Departments:…" at bounding box center [914, 270] width 566 height 188
copy link "[PERSON_NAME]"
click at [1311, 336] on div "Refine By Collaboration Status: Collaboration Status All Faculty/Staff Collabor…" at bounding box center [756, 520] width 1512 height 926
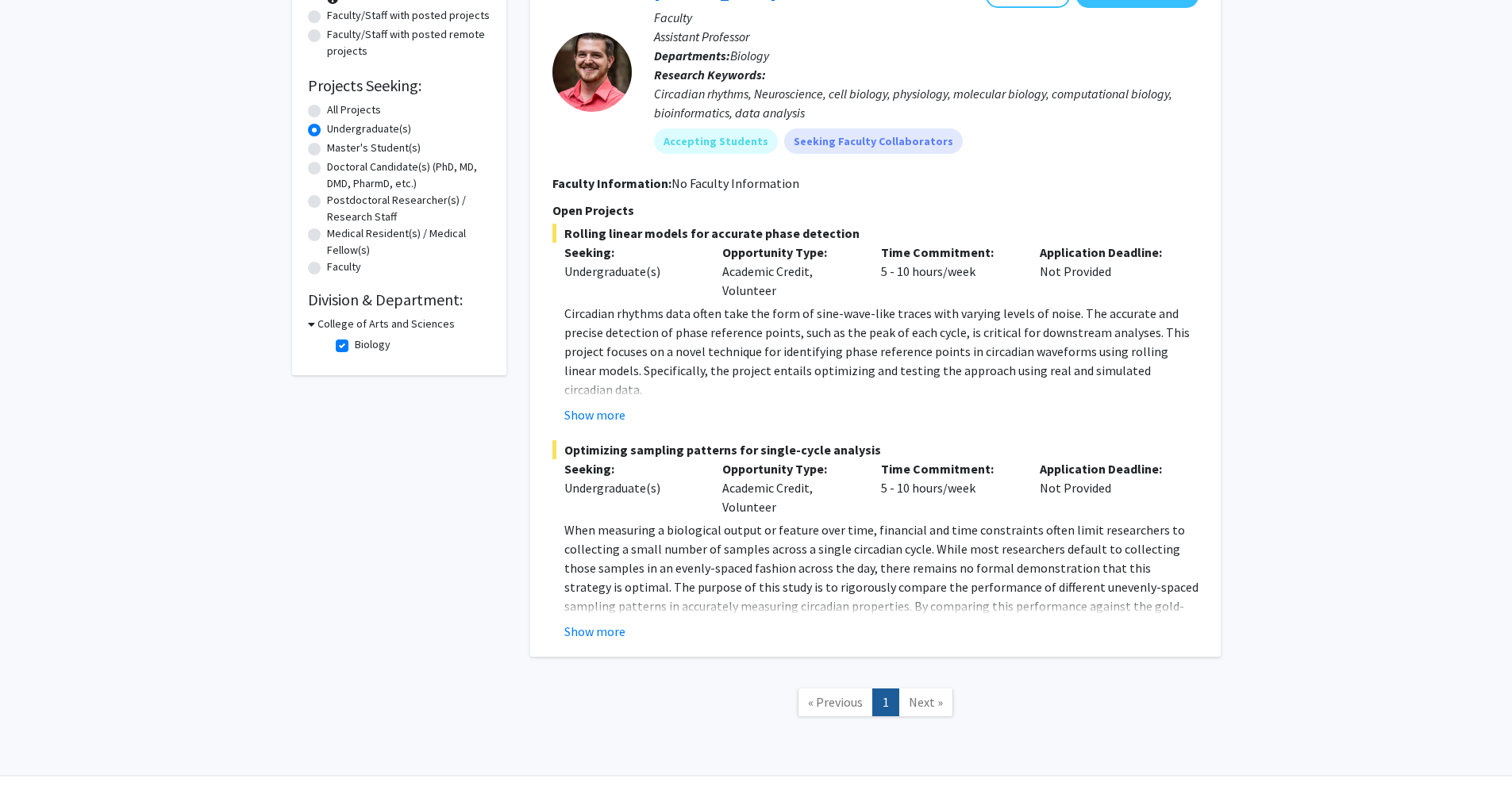
scroll to position [86, 0]
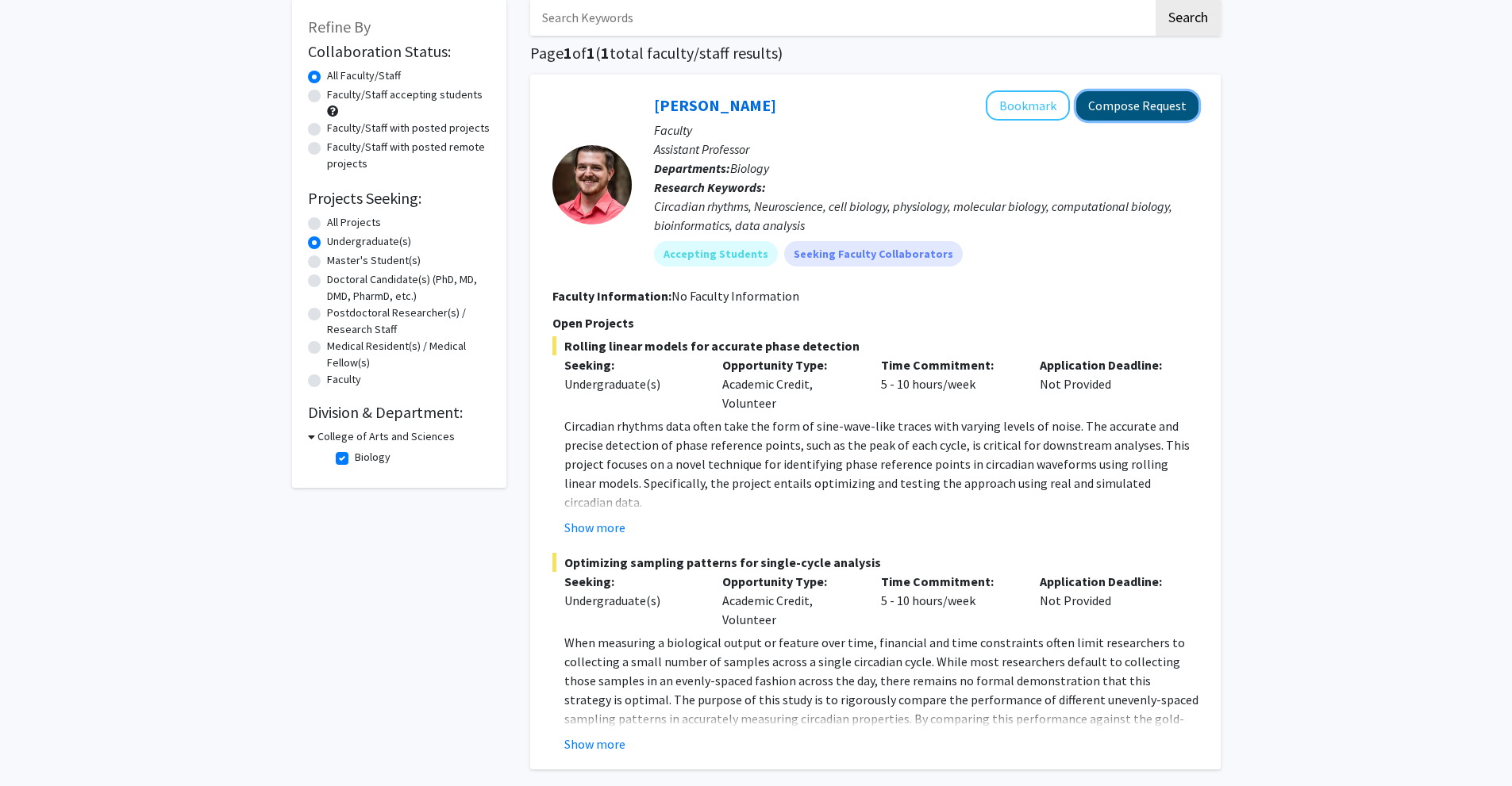
click at [1109, 108] on button "Compose Request" at bounding box center [1137, 106] width 122 height 29
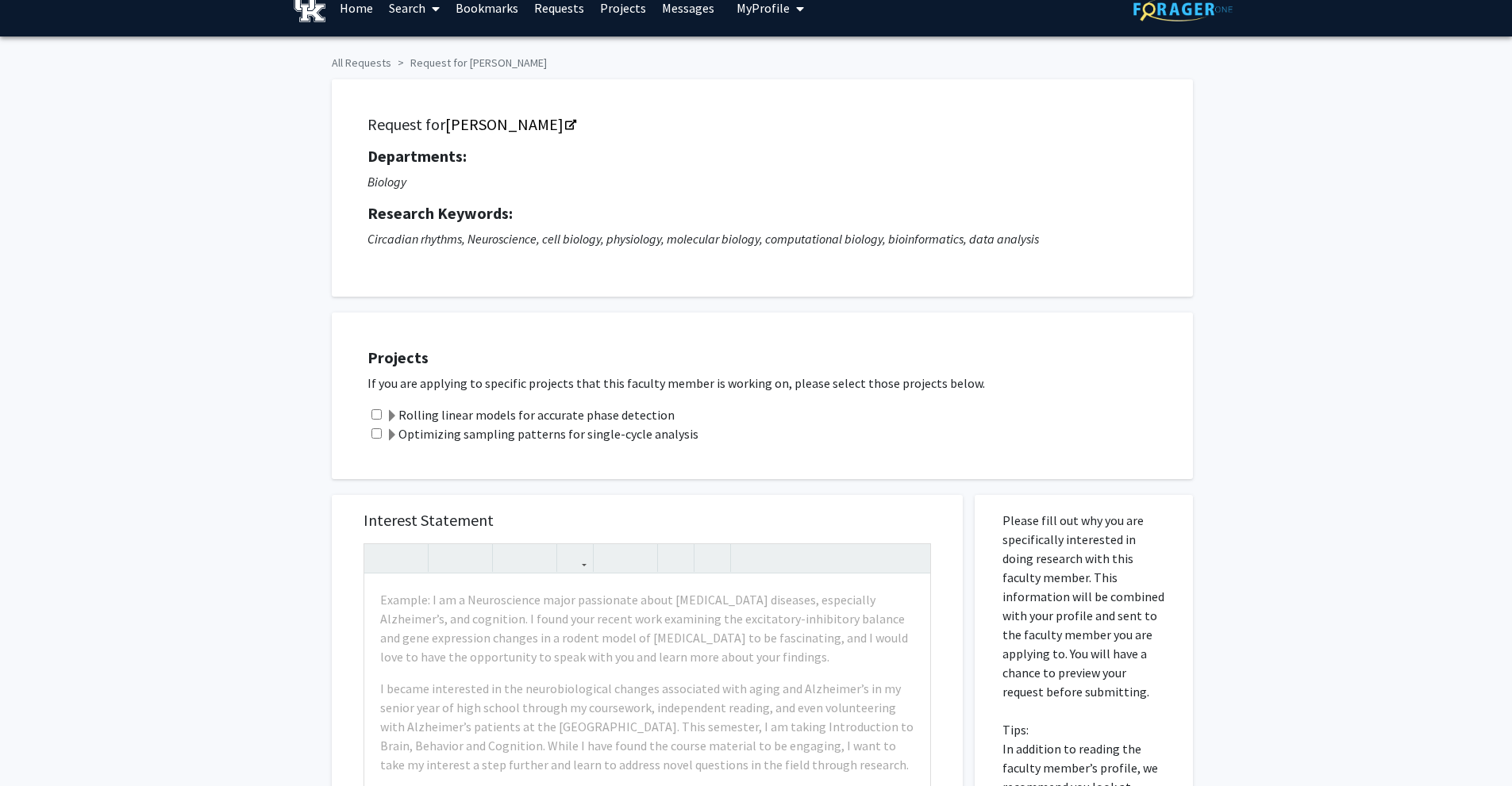
scroll to position [79, 0]
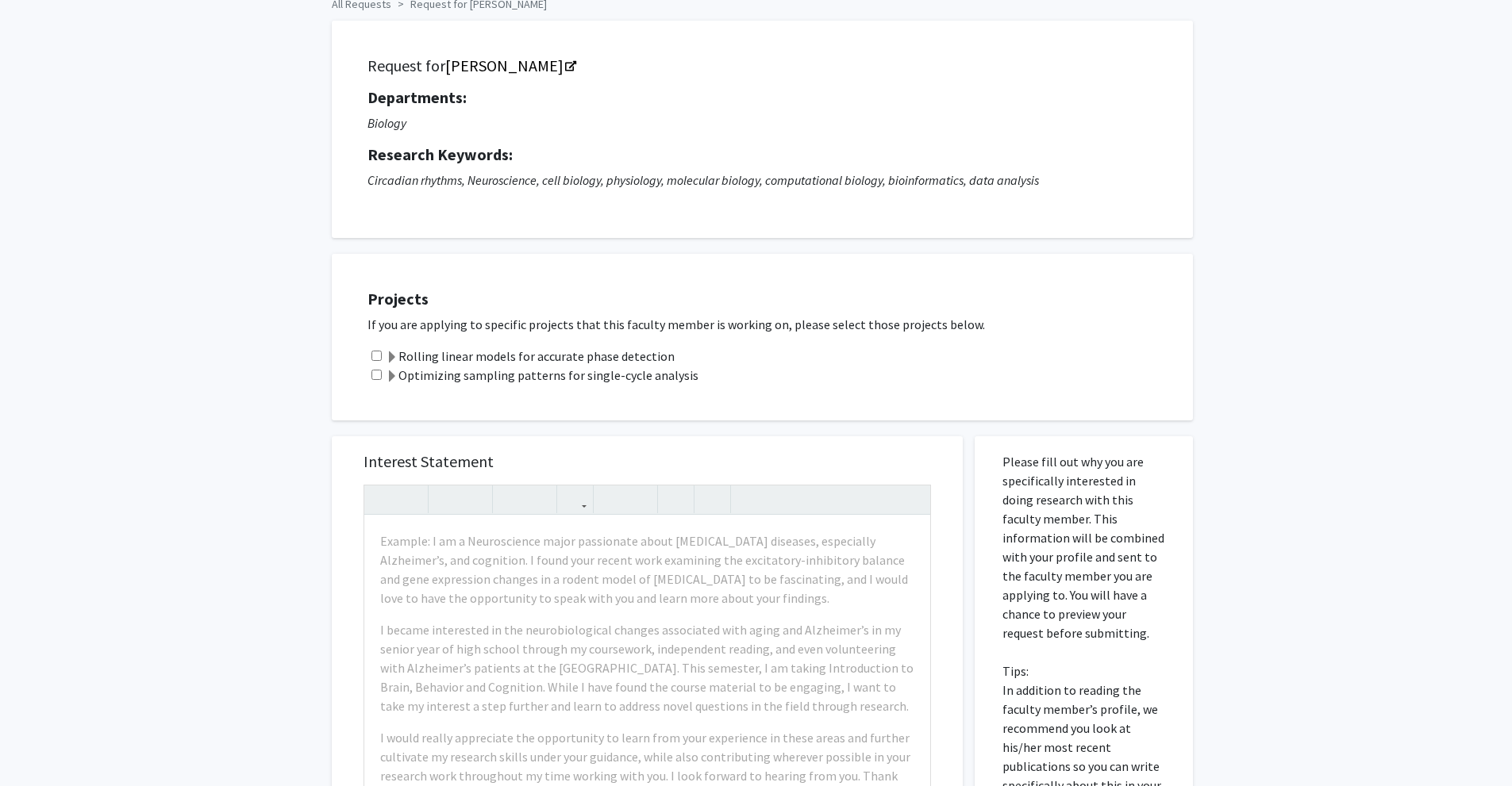
click at [376, 356] on input "checkbox" at bounding box center [376, 355] width 10 height 10
checkbox input "true"
click at [374, 376] on input "checkbox" at bounding box center [376, 375] width 10 height 10
checkbox input "true"
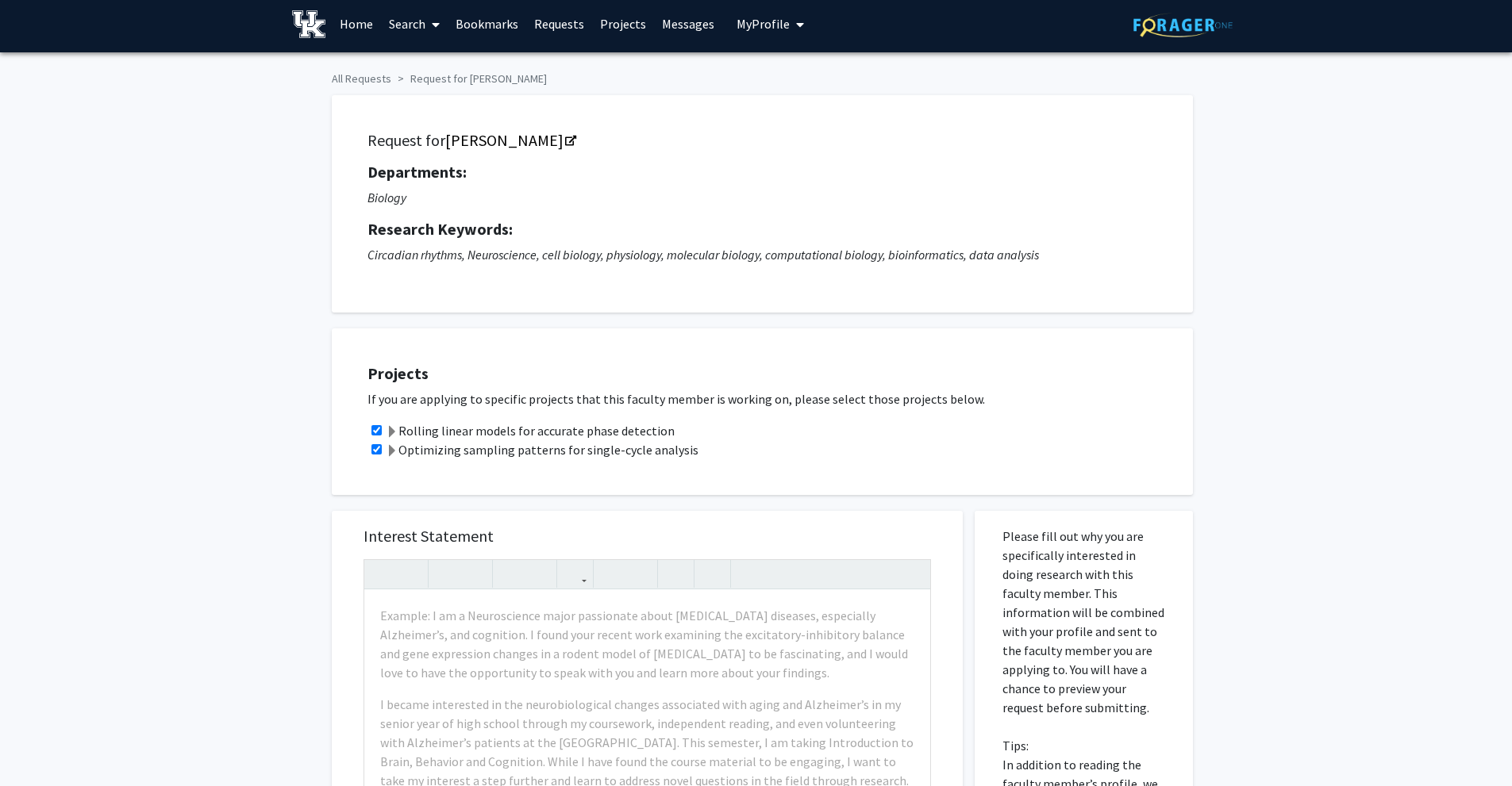
scroll to position [0, 0]
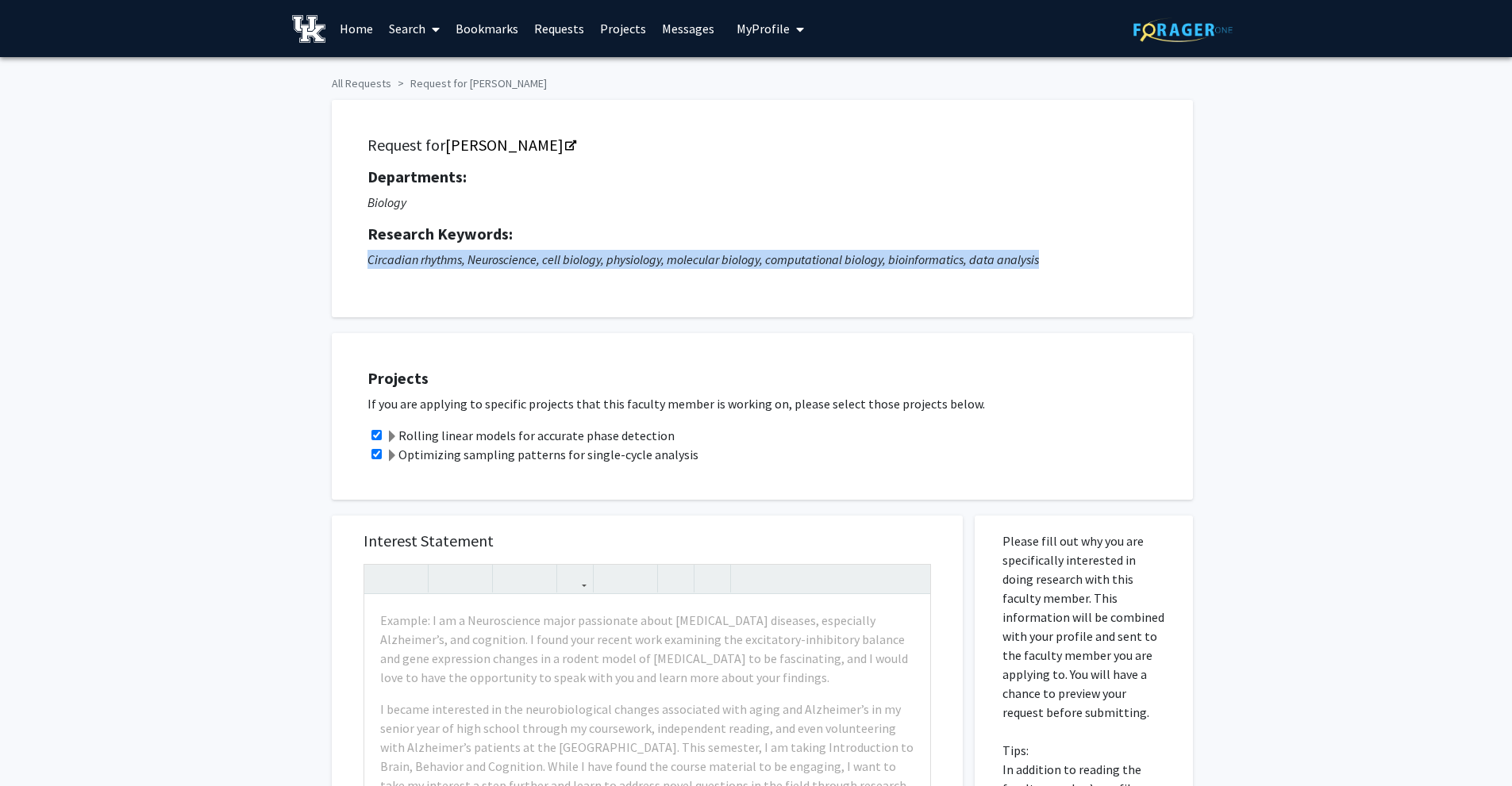
drag, startPoint x: 366, startPoint y: 257, endPoint x: 1047, endPoint y: 248, distance: 681.1
click at [1059, 252] on p "Circadian rhythms, Neuroscience, cell biology, physiology, molecular biology, c…" at bounding box center [762, 259] width 789 height 19
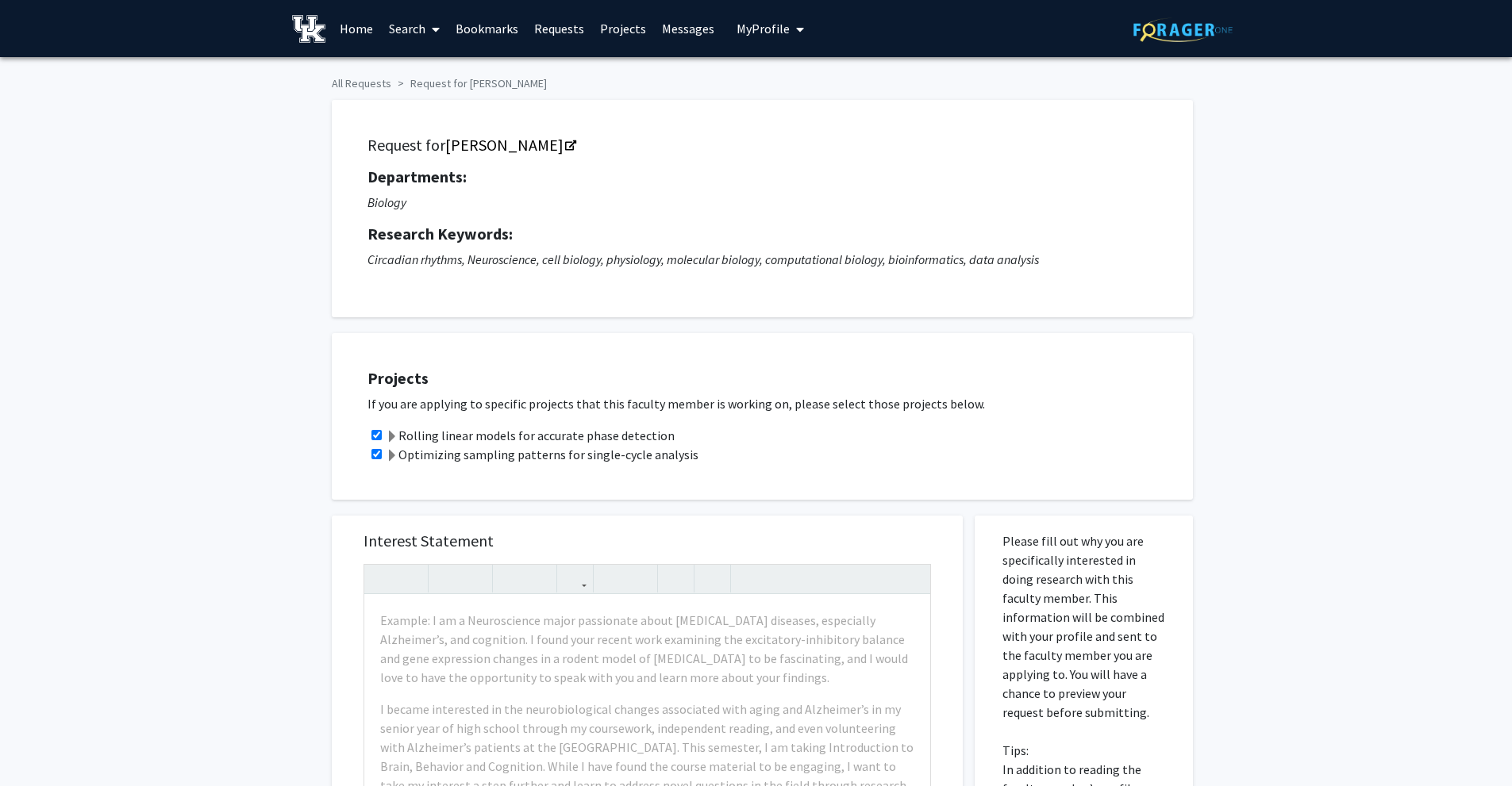
click at [795, 210] on p "Biology" at bounding box center [762, 202] width 789 height 19
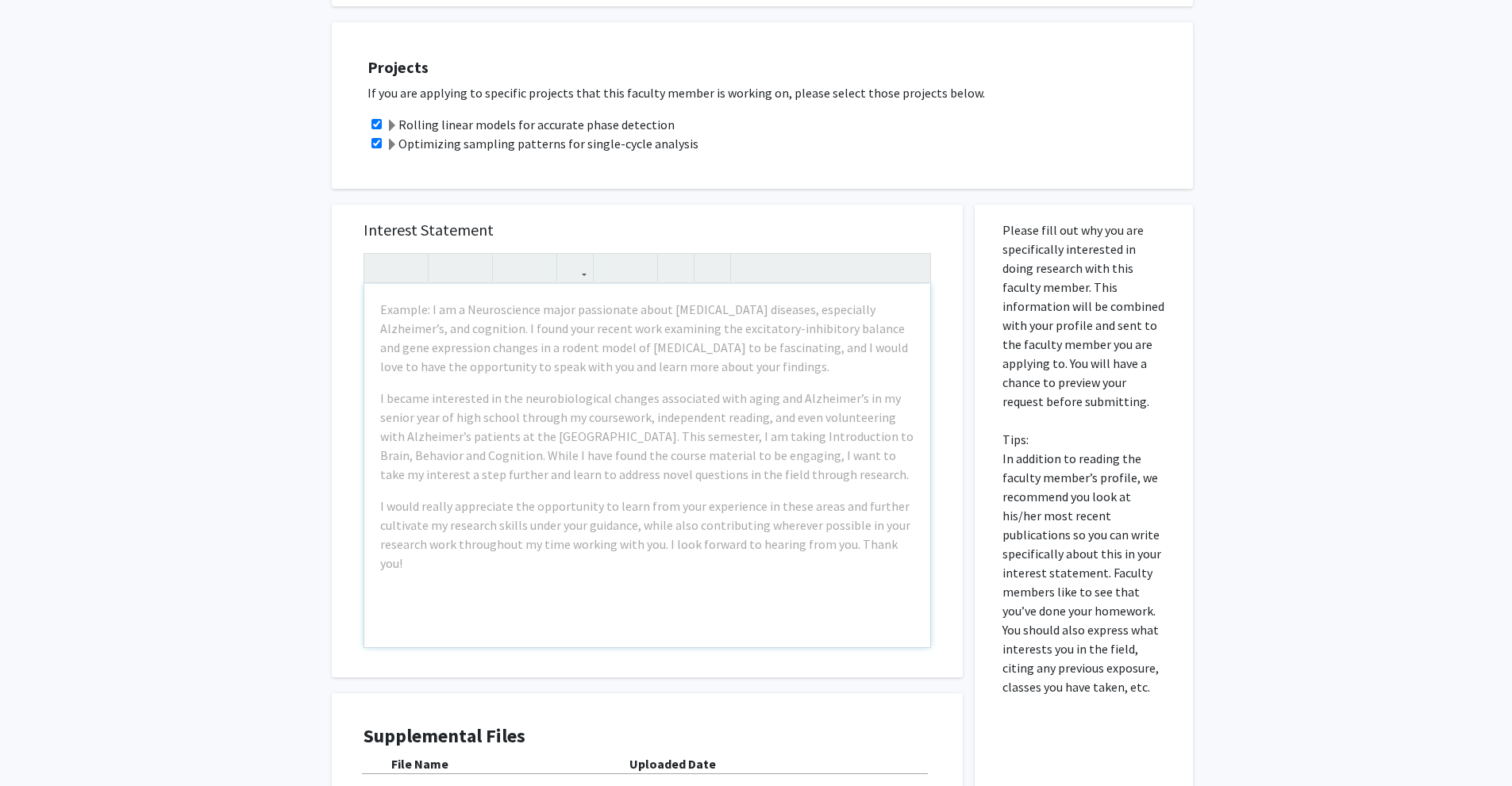
scroll to position [318, 0]
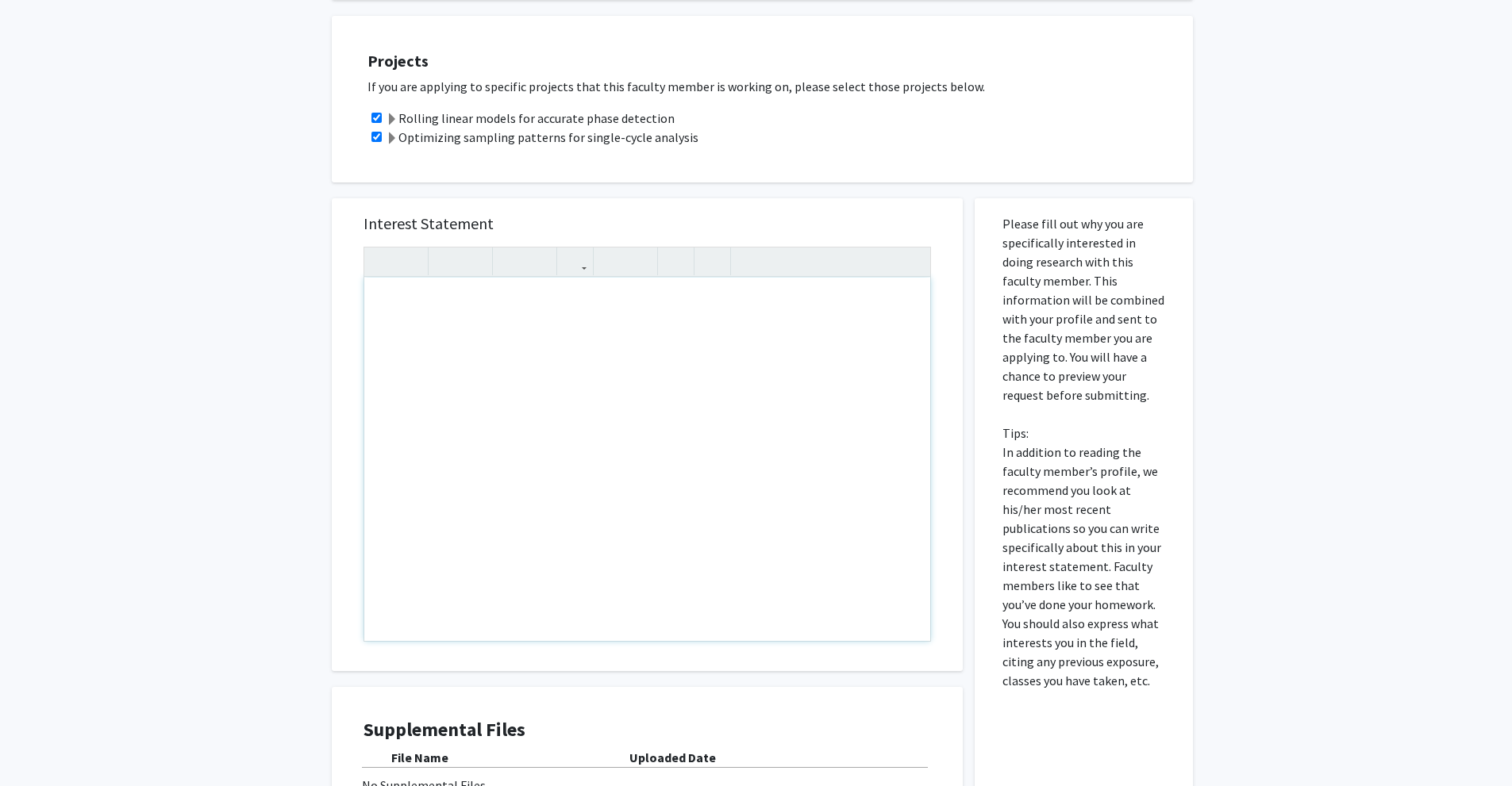
click at [475, 308] on div "Note to users with screen readers: Please press Alt+0 or Option+0 to deactivate…" at bounding box center [647, 459] width 565 height 364
paste div "Note to users with screen readers: Please press Alt+0 or Option+0 to deactivate…"
type textarea "<p>I hope this message finds you well. I am an undergraduate biology (pre-denta…"
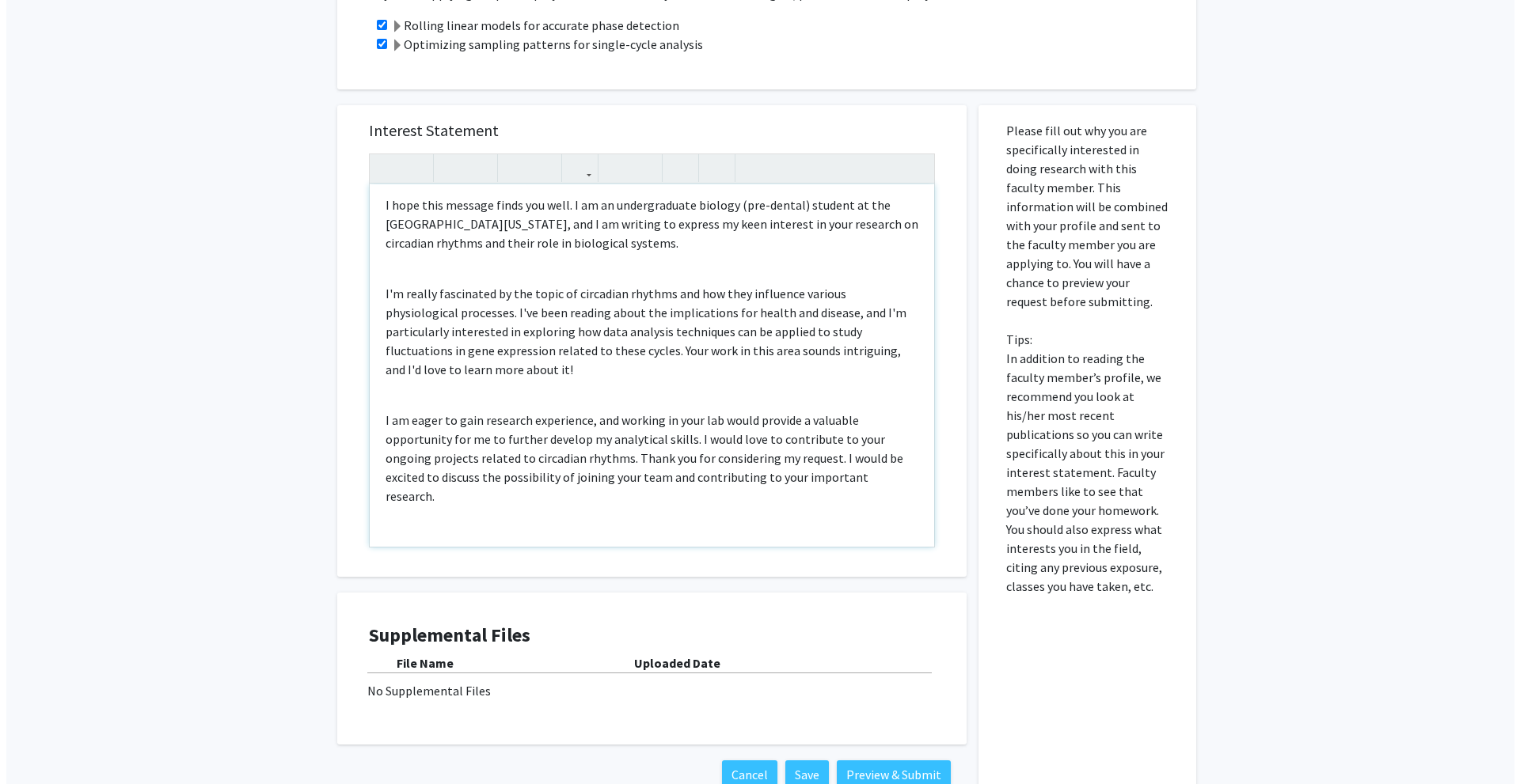
scroll to position [512, 0]
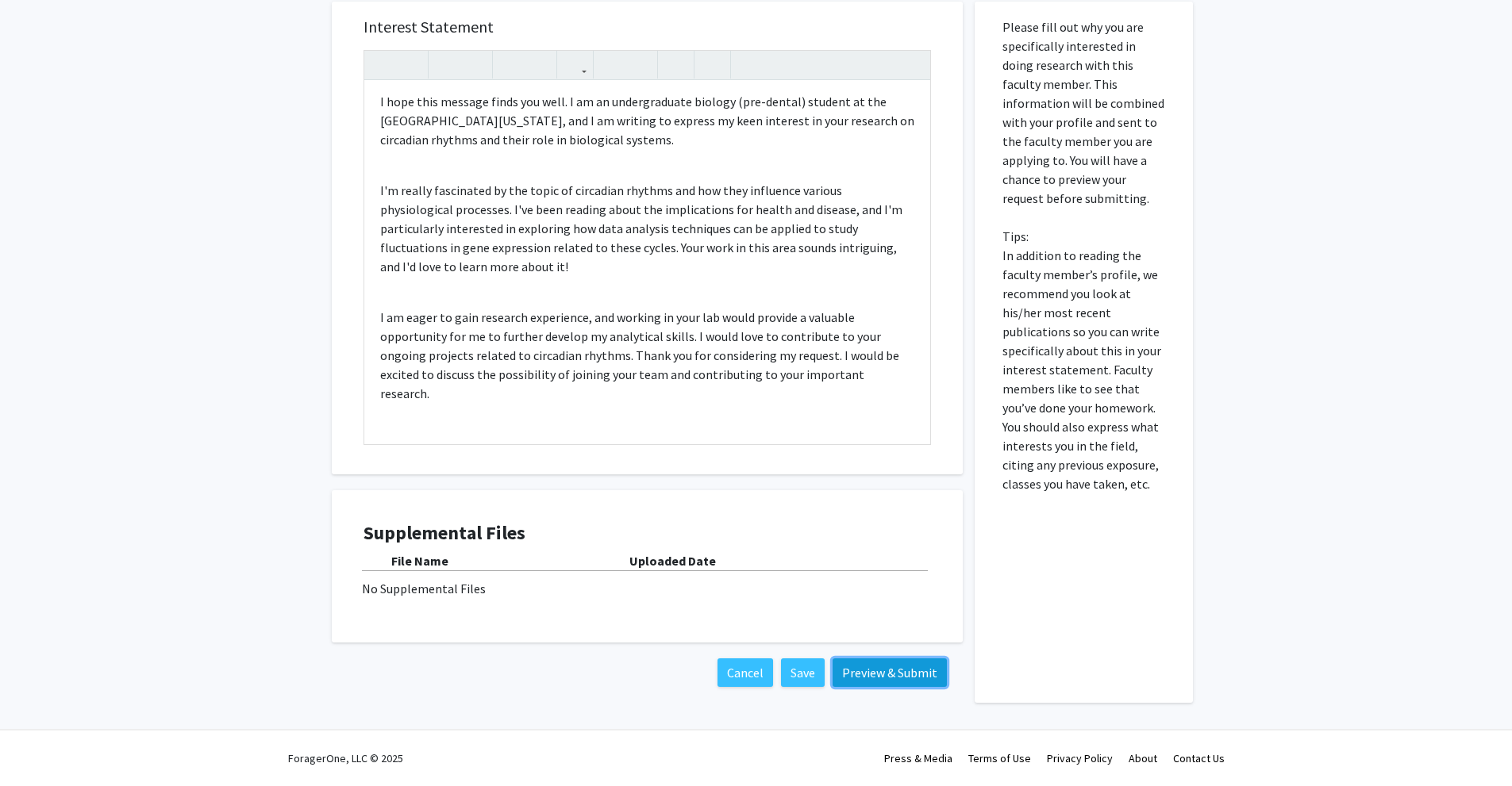
click at [877, 663] on button "Preview & Submit" at bounding box center [890, 672] width 114 height 29
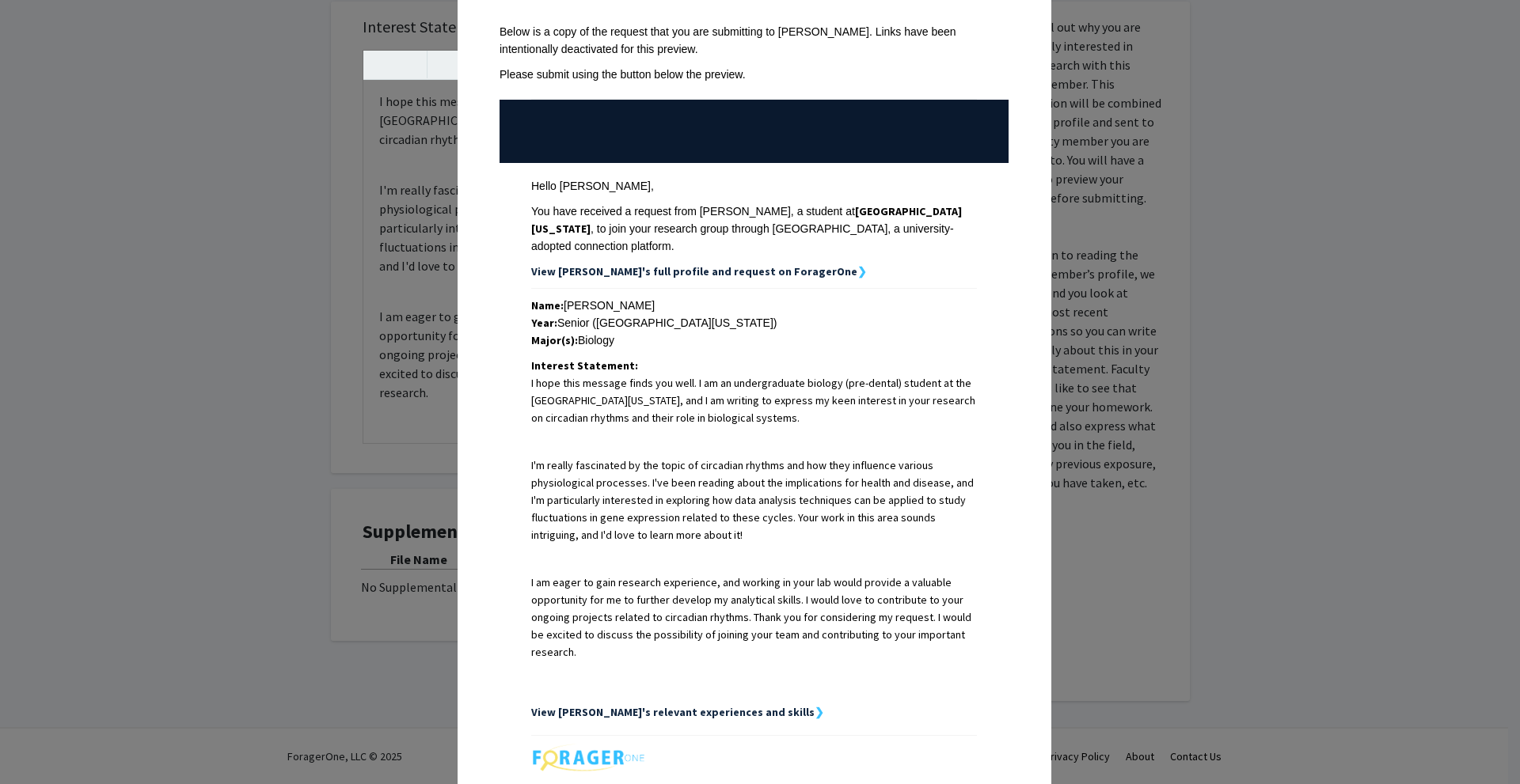
scroll to position [250, 0]
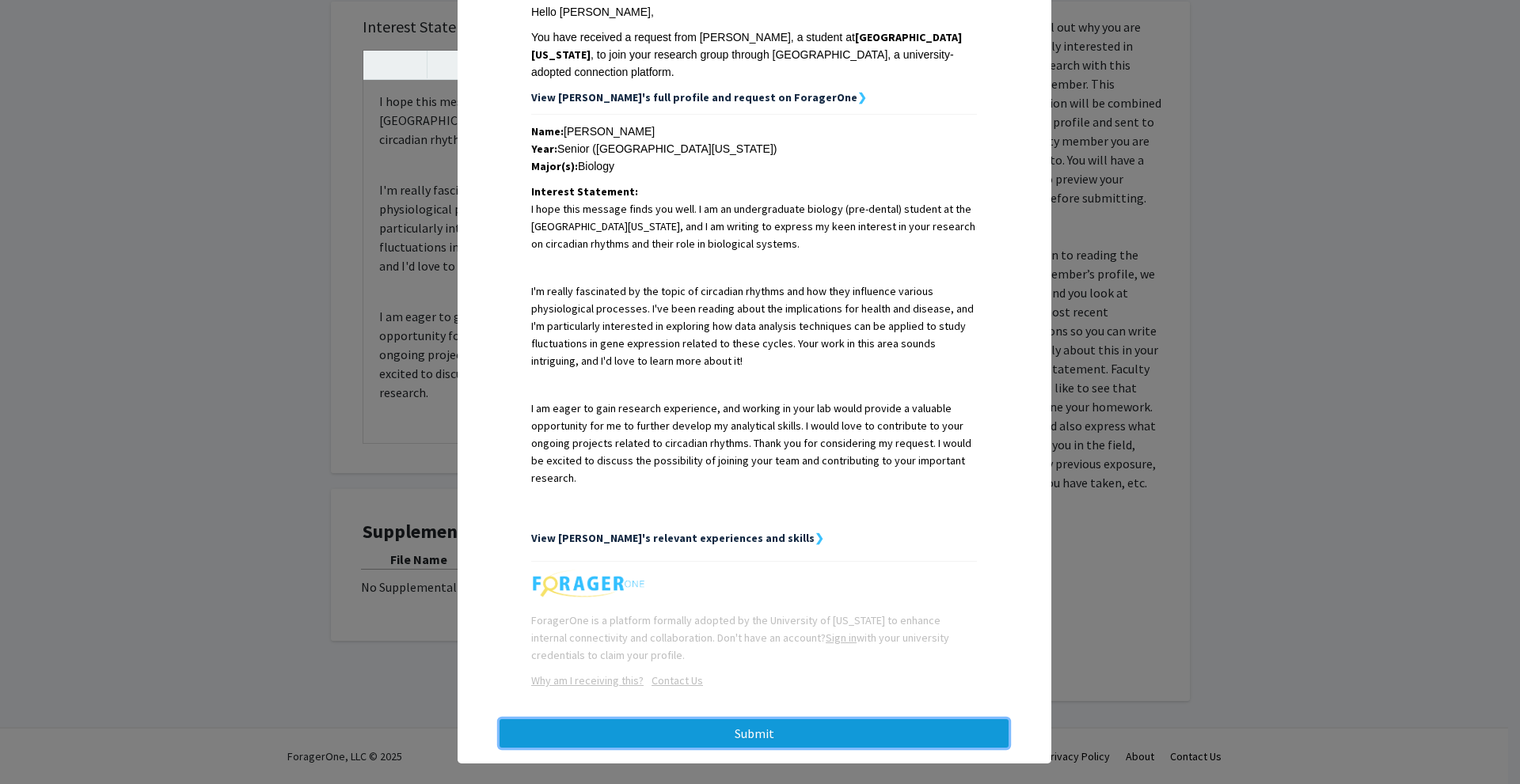
click at [749, 719] on button "Submit" at bounding box center [754, 733] width 509 height 28
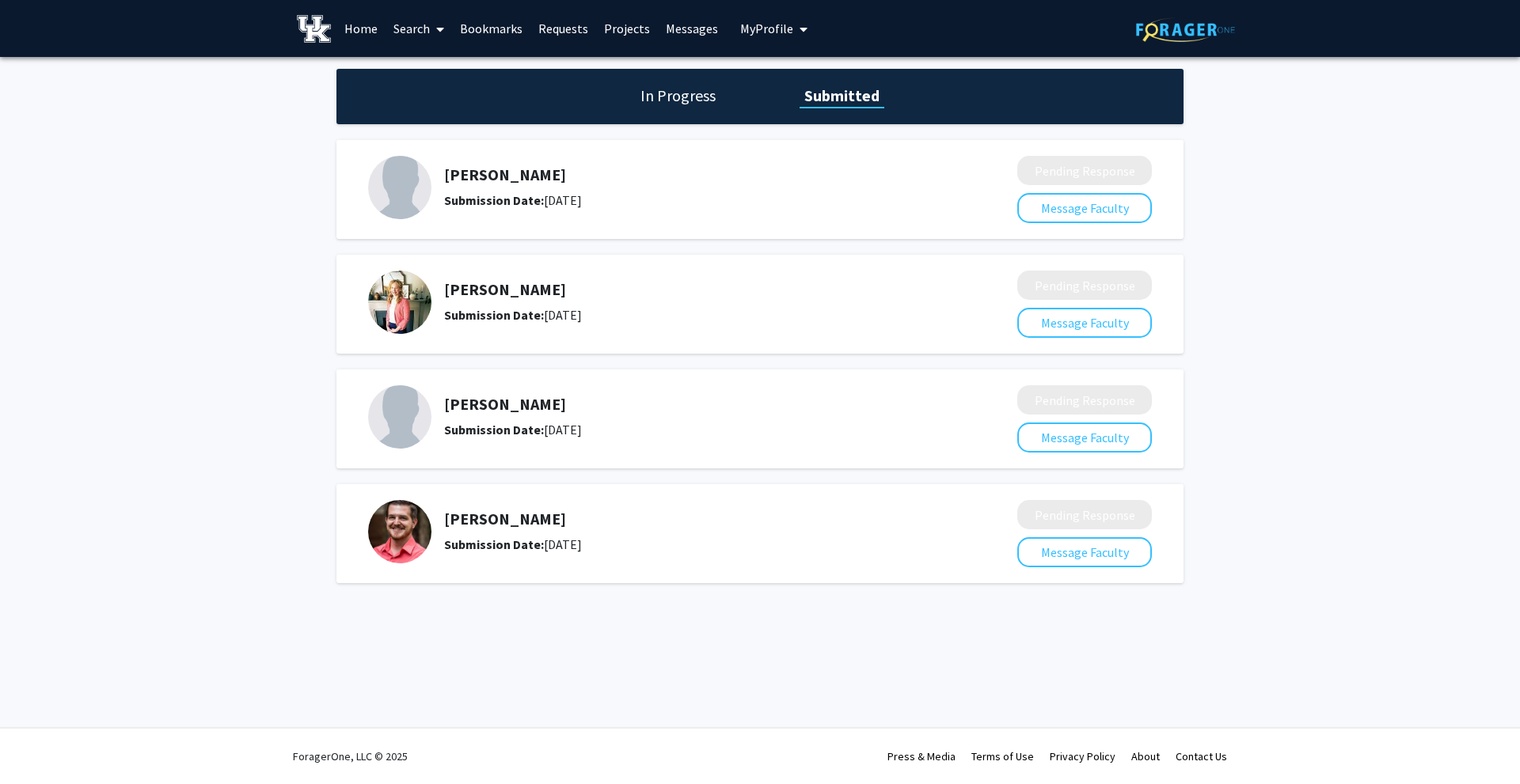
click at [410, 190] on img at bounding box center [400, 187] width 63 height 63
